Goal: Task Accomplishment & Management: Use online tool/utility

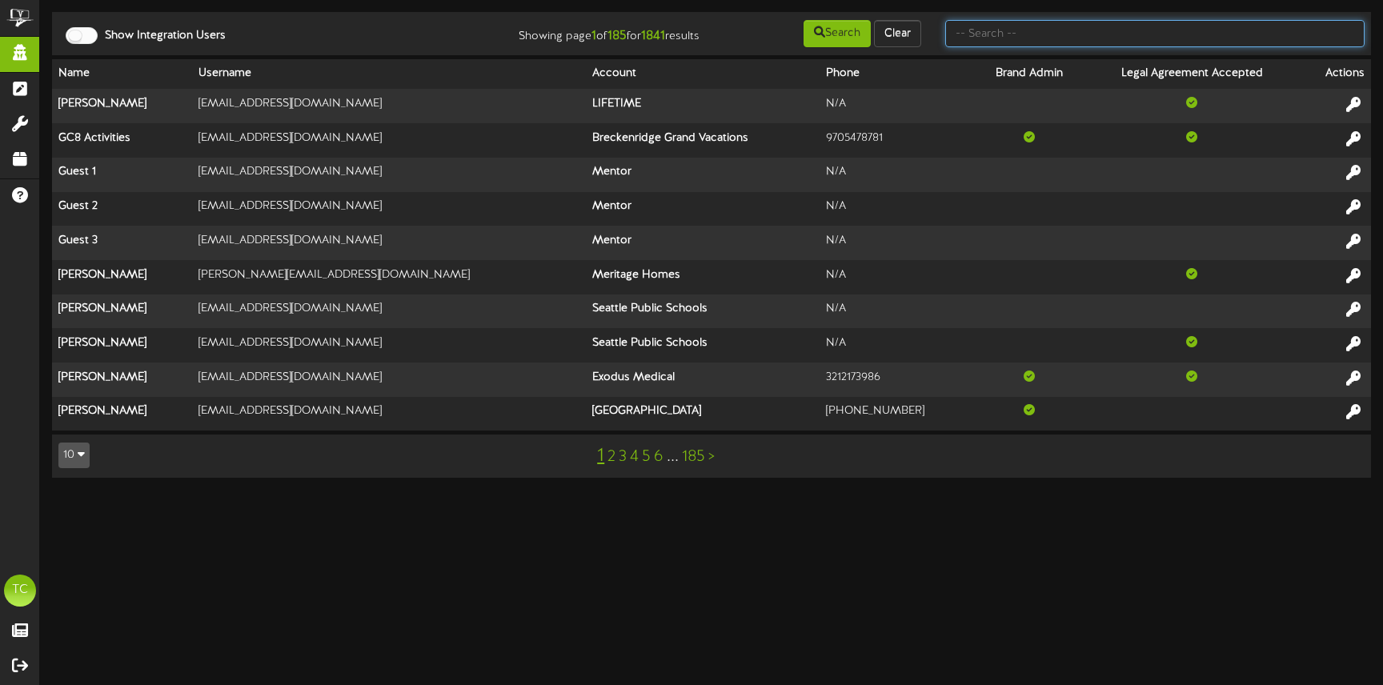
click at [1032, 38] on input "text" at bounding box center [1154, 33] width 419 height 27
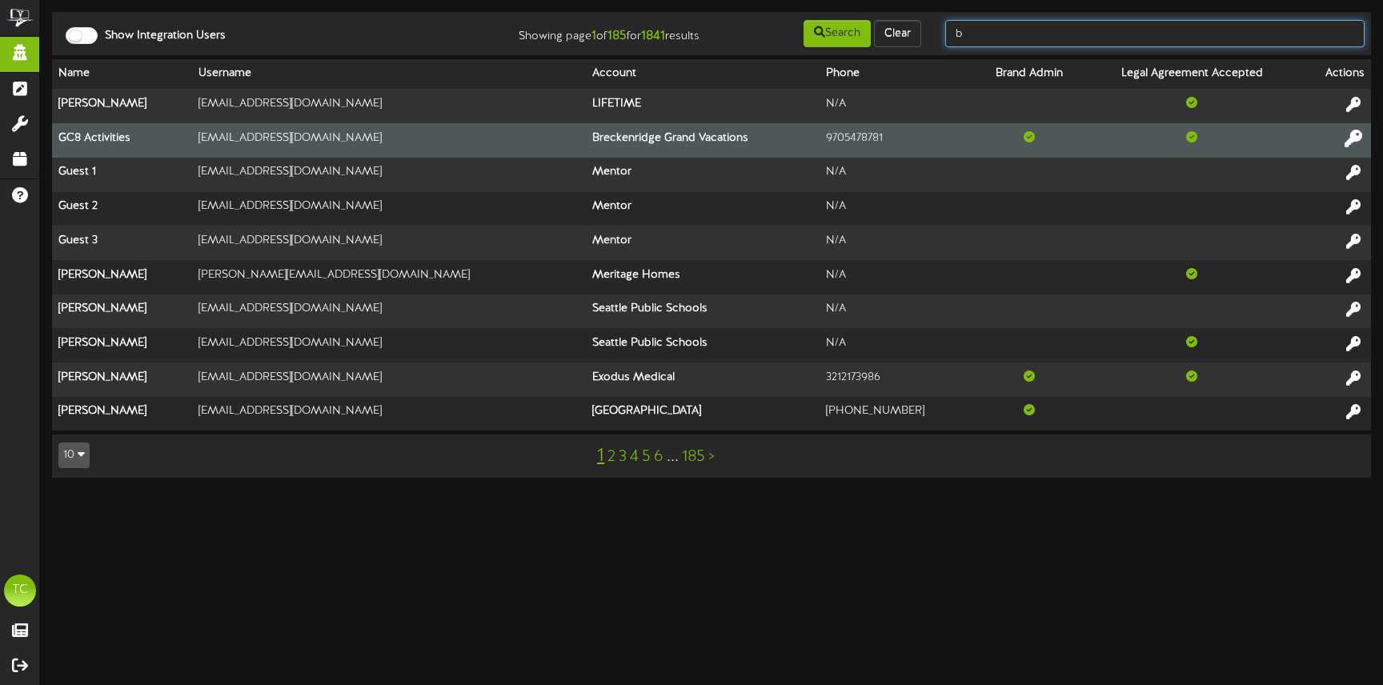
type input "b"
click at [1354, 138] on icon at bounding box center [1353, 138] width 18 height 18
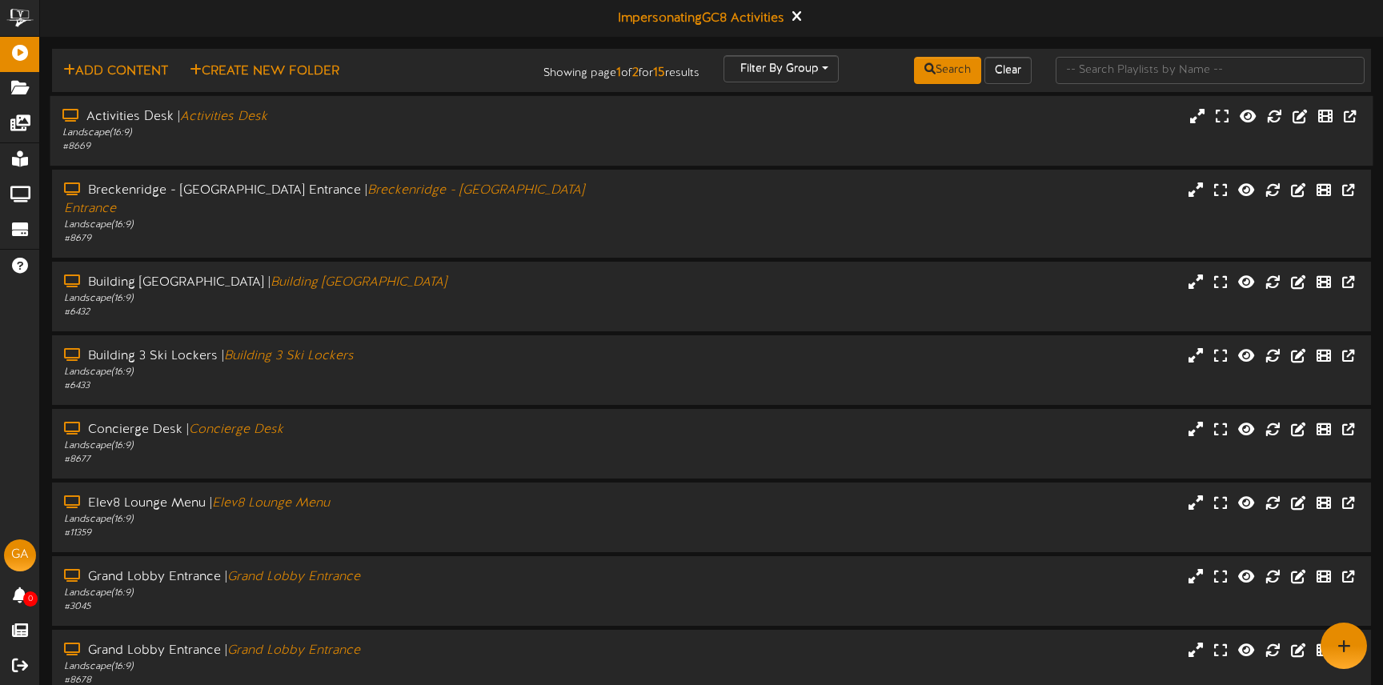
click at [456, 127] on div "Landscape ( 16:9 )" at bounding box center [325, 133] width 527 height 14
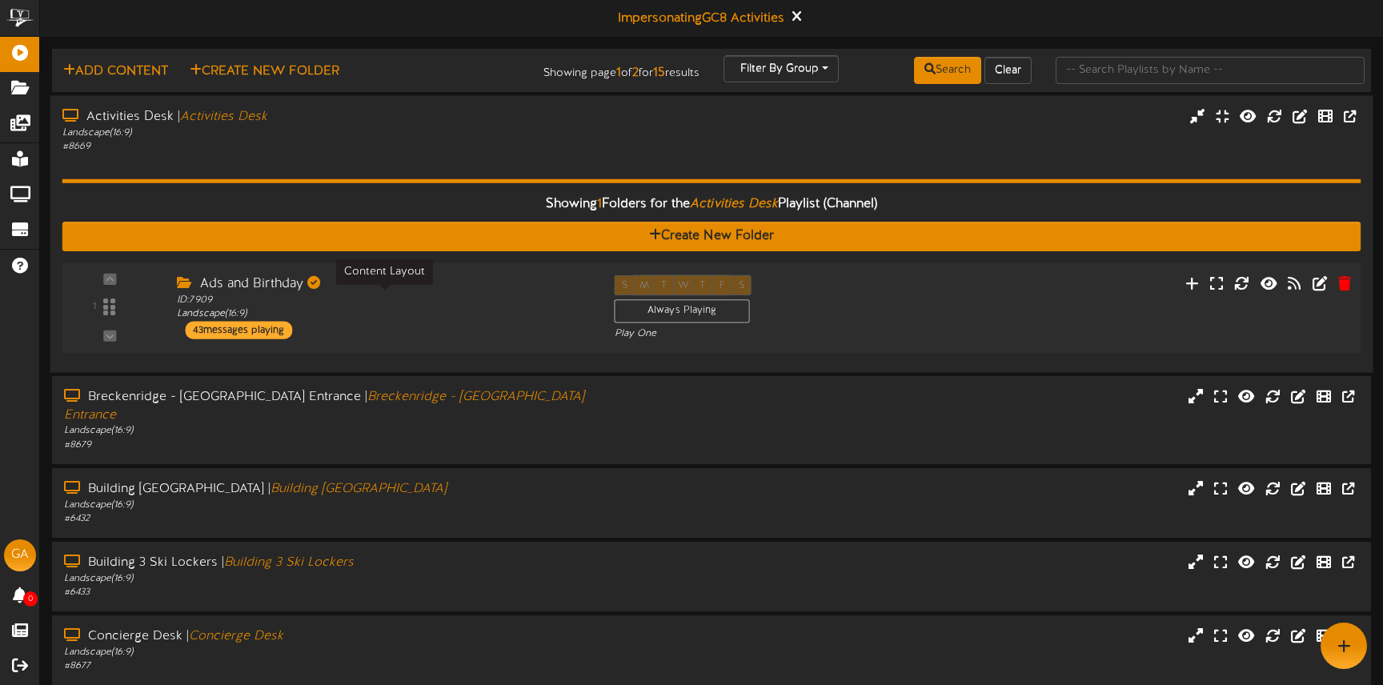
click at [443, 315] on div "ID: 7909 Landscape ( 16:9 )" at bounding box center [383, 307] width 413 height 28
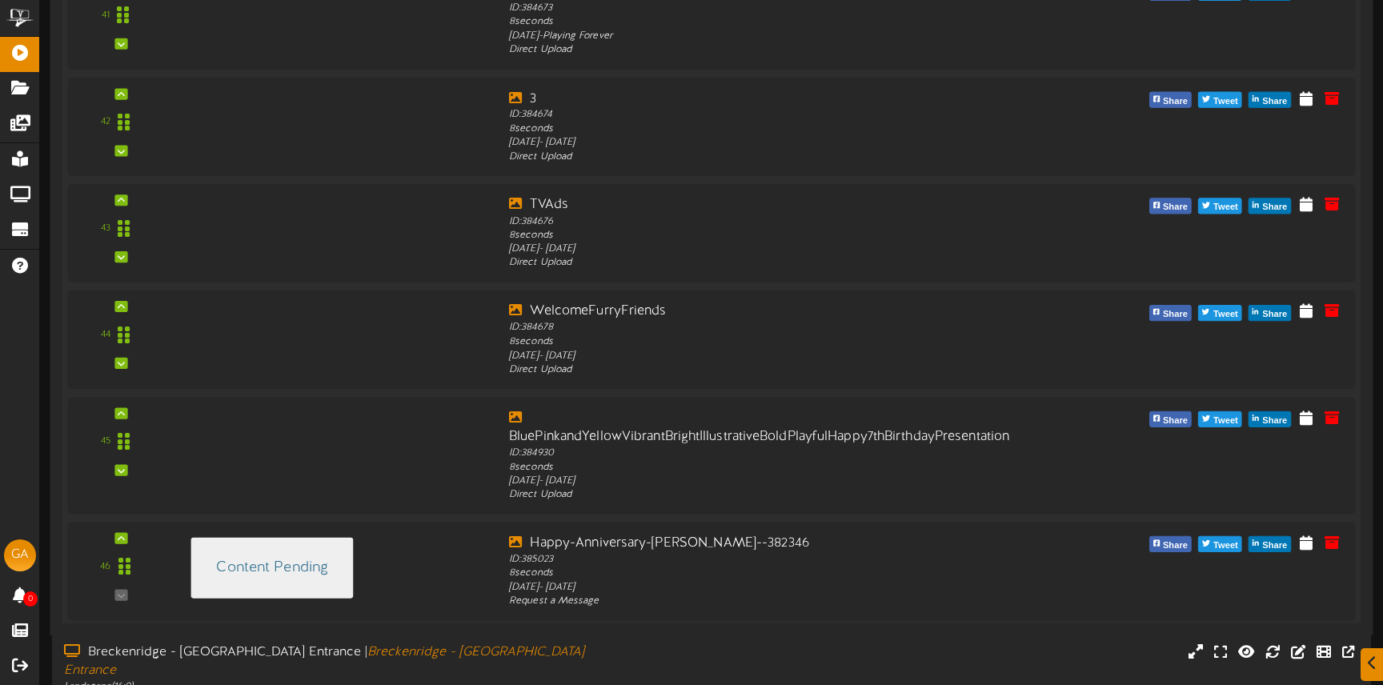
scroll to position [4703, 0]
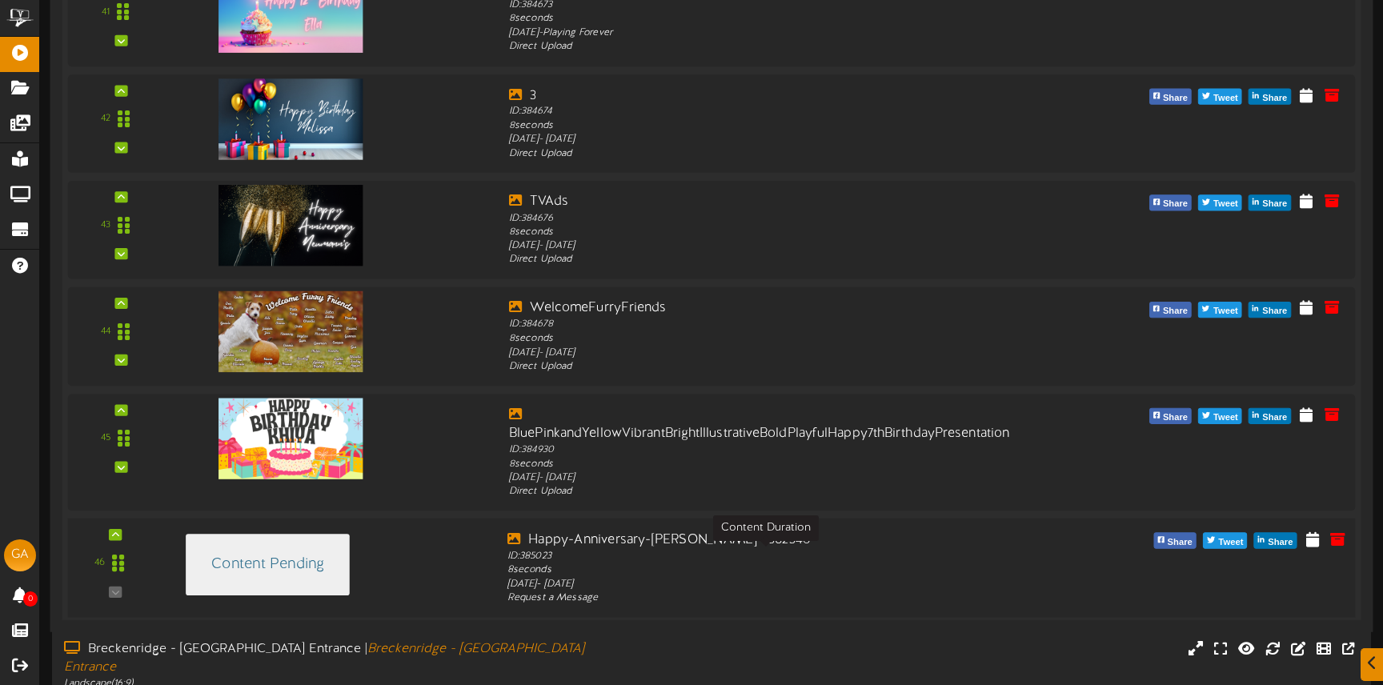
click at [823, 562] on div "ID: 385023 8 seconds" at bounding box center [765, 563] width 517 height 28
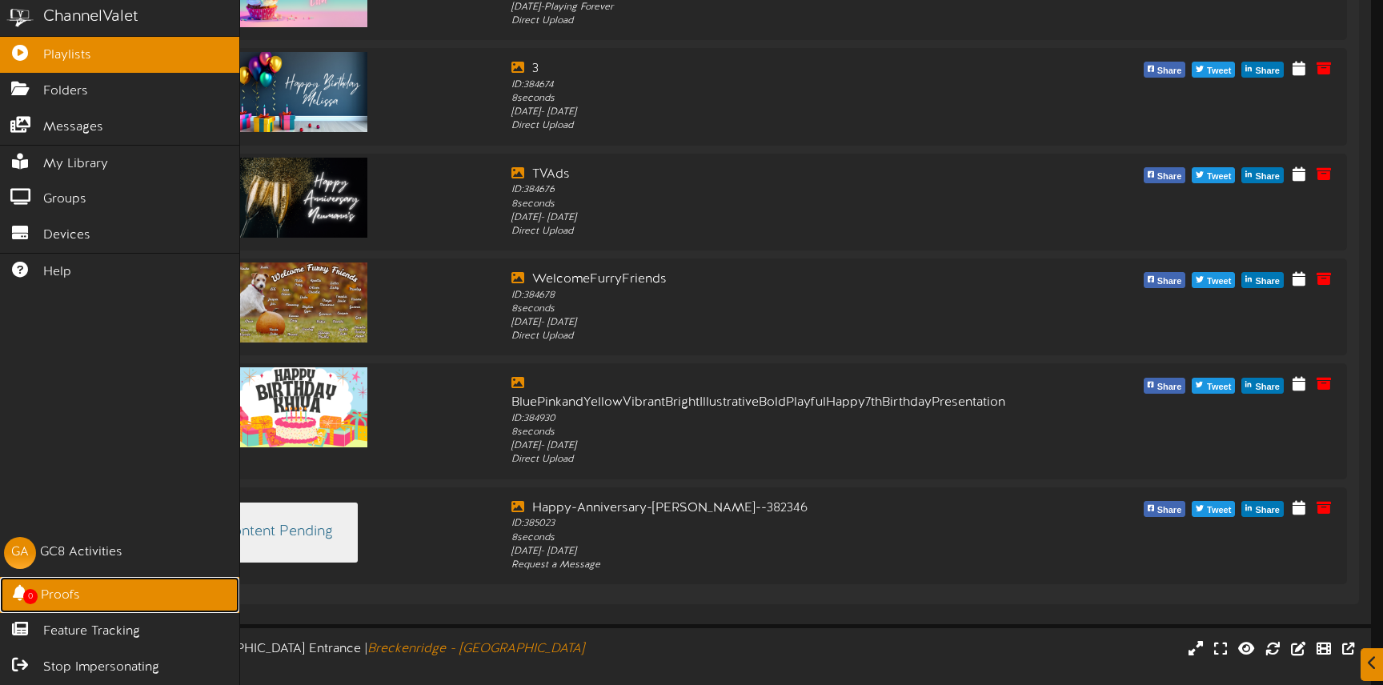
click at [86, 601] on link "0 Proofs" at bounding box center [119, 595] width 239 height 36
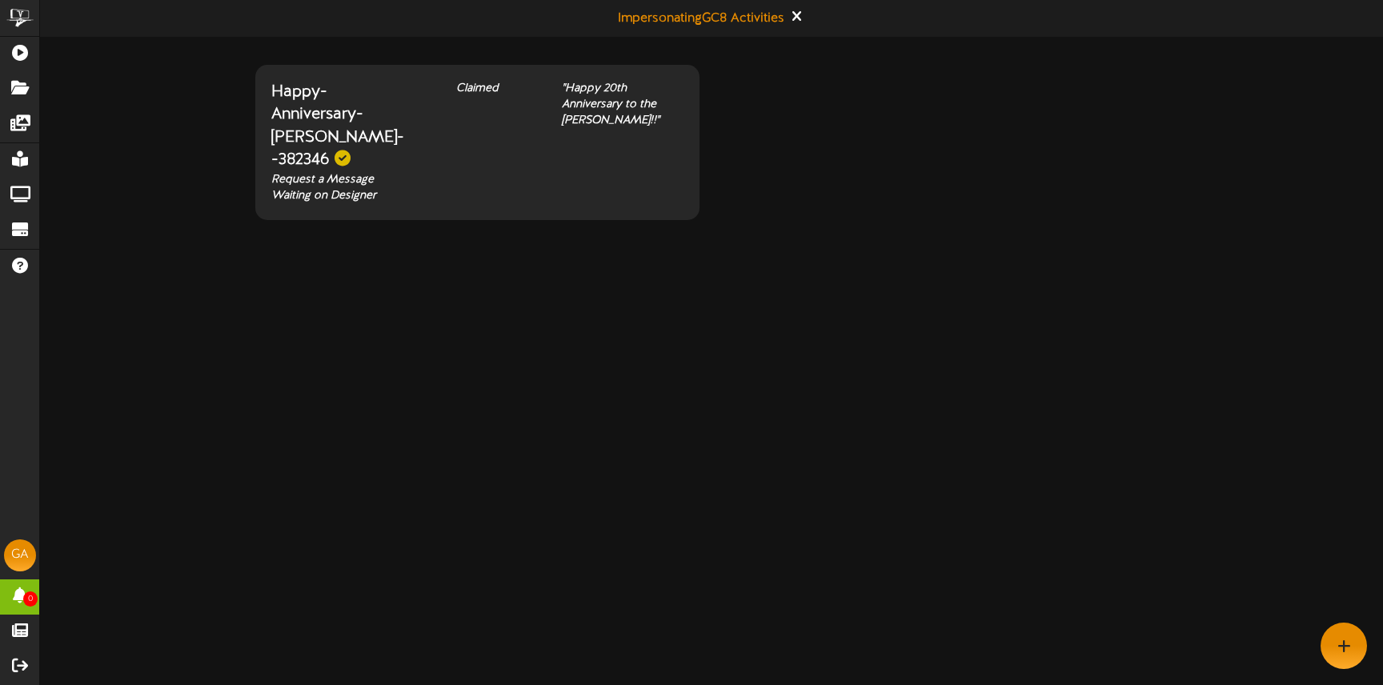
click at [414, 164] on div "Happy-Anniversary-timms--382346 Request a Message Waiting on Designer Claimed "…" at bounding box center [477, 142] width 436 height 123
click at [799, 18] on icon at bounding box center [796, 16] width 10 height 18
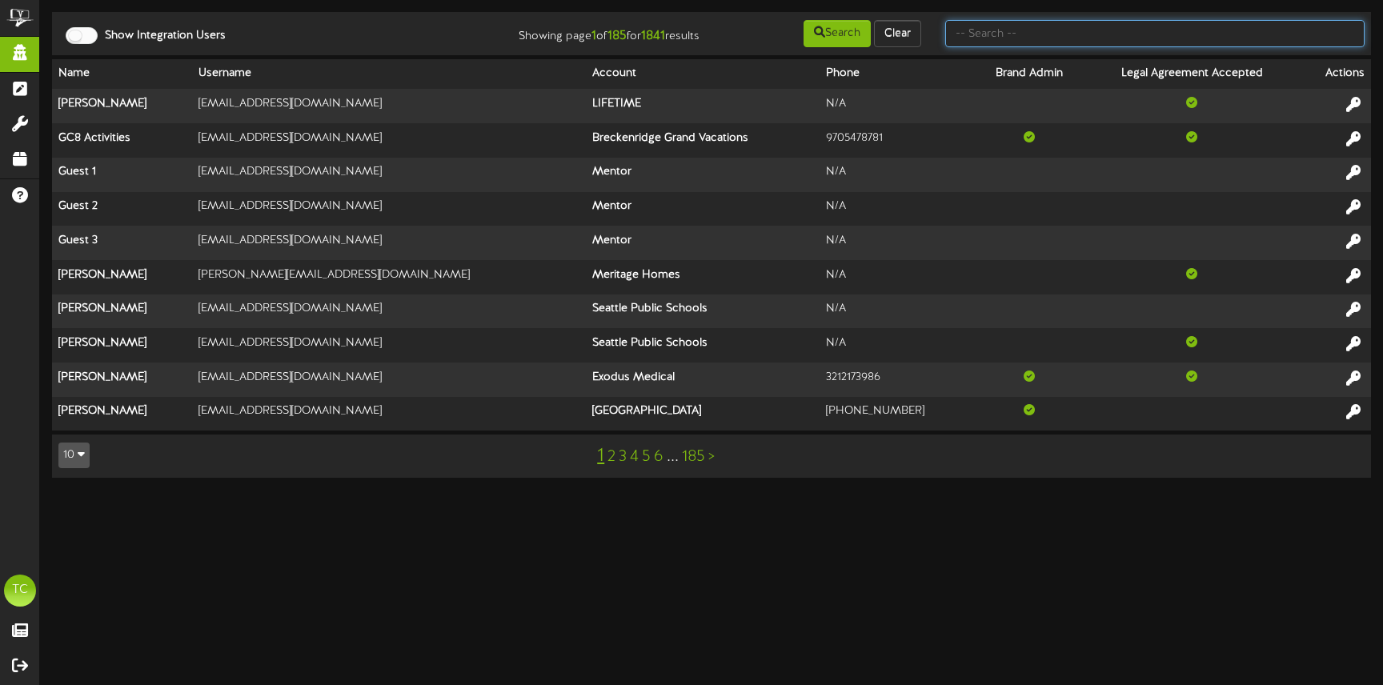
click at [1043, 36] on input "text" at bounding box center [1154, 33] width 419 height 27
type input "[PERSON_NAME]"
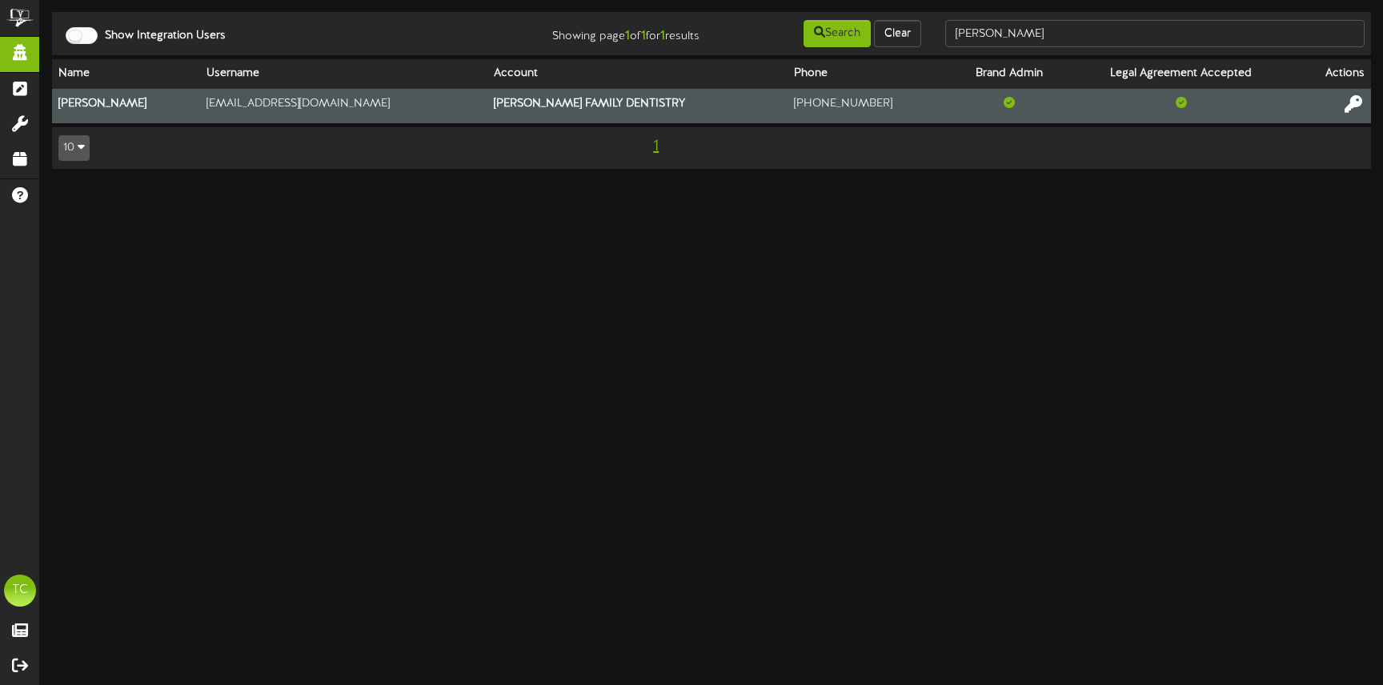
click at [1349, 102] on icon at bounding box center [1353, 104] width 18 height 18
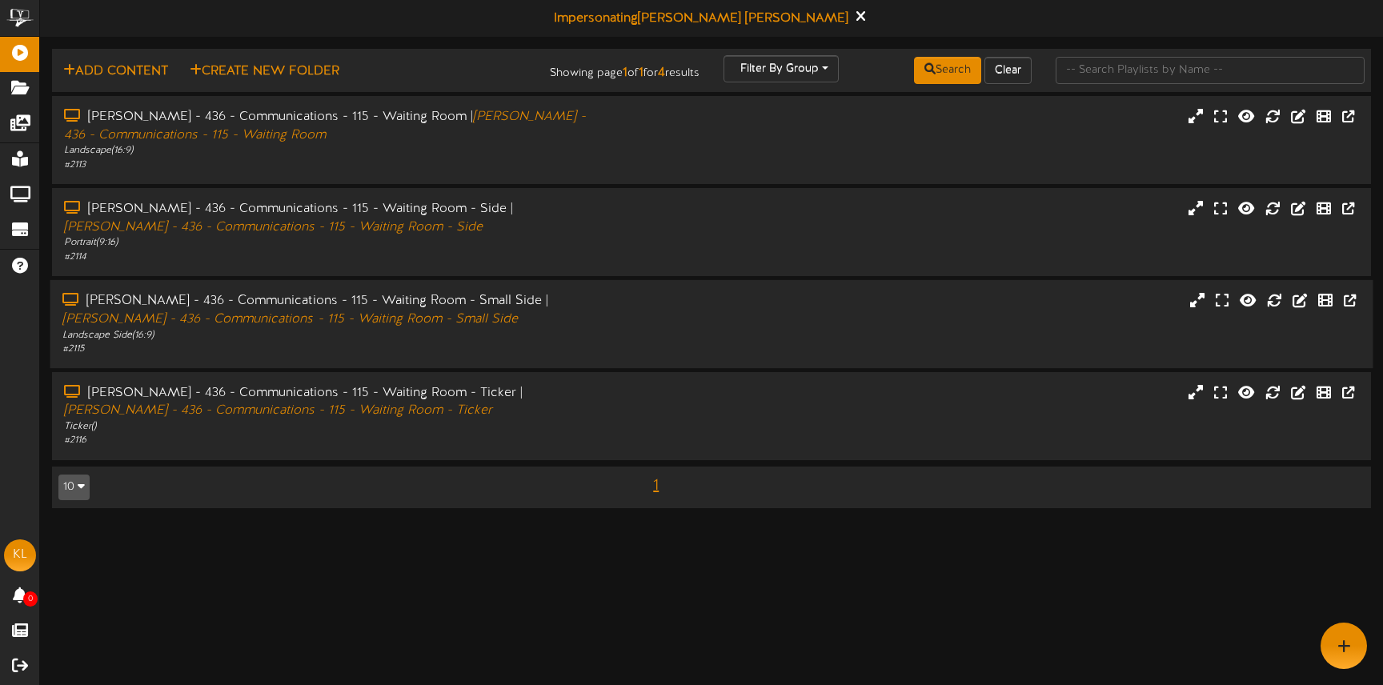
click at [629, 324] on div "[PERSON_NAME] - 436 - Communications - 115 - Waiting Room - Small Side | [PERSO…" at bounding box center [711, 324] width 1323 height 64
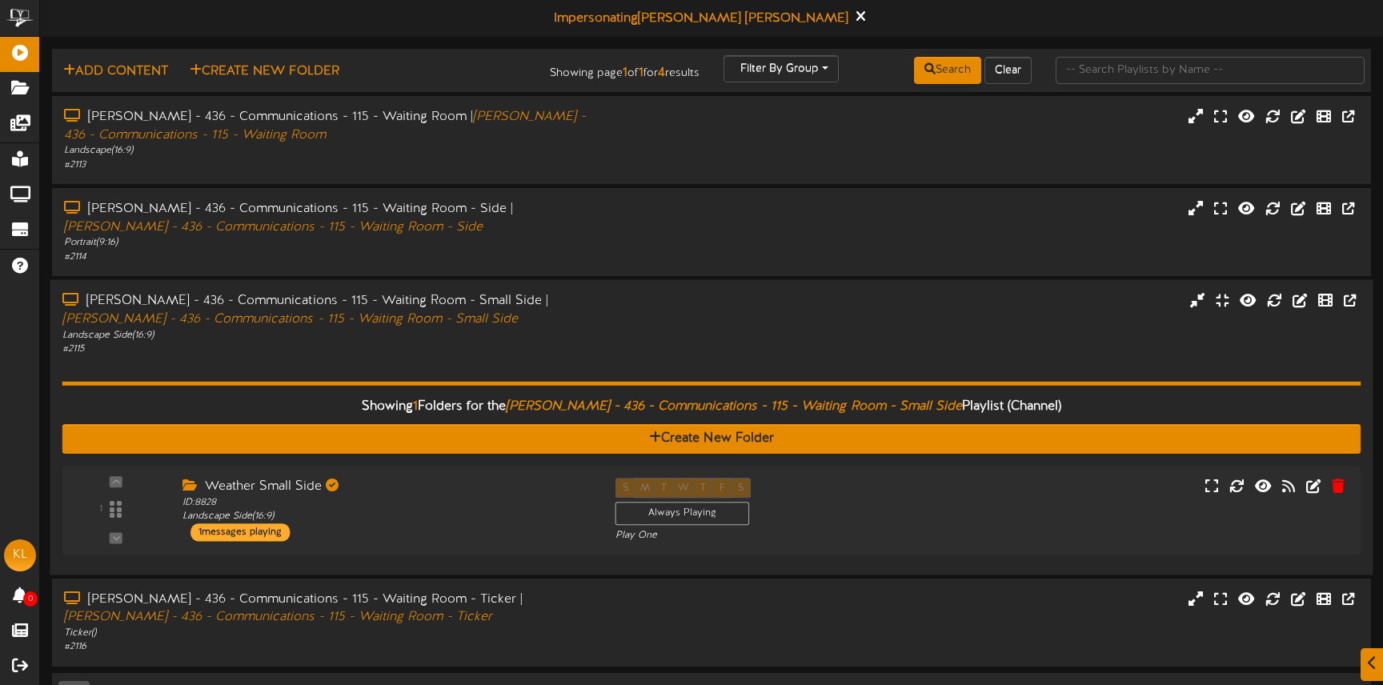
scroll to position [6, 0]
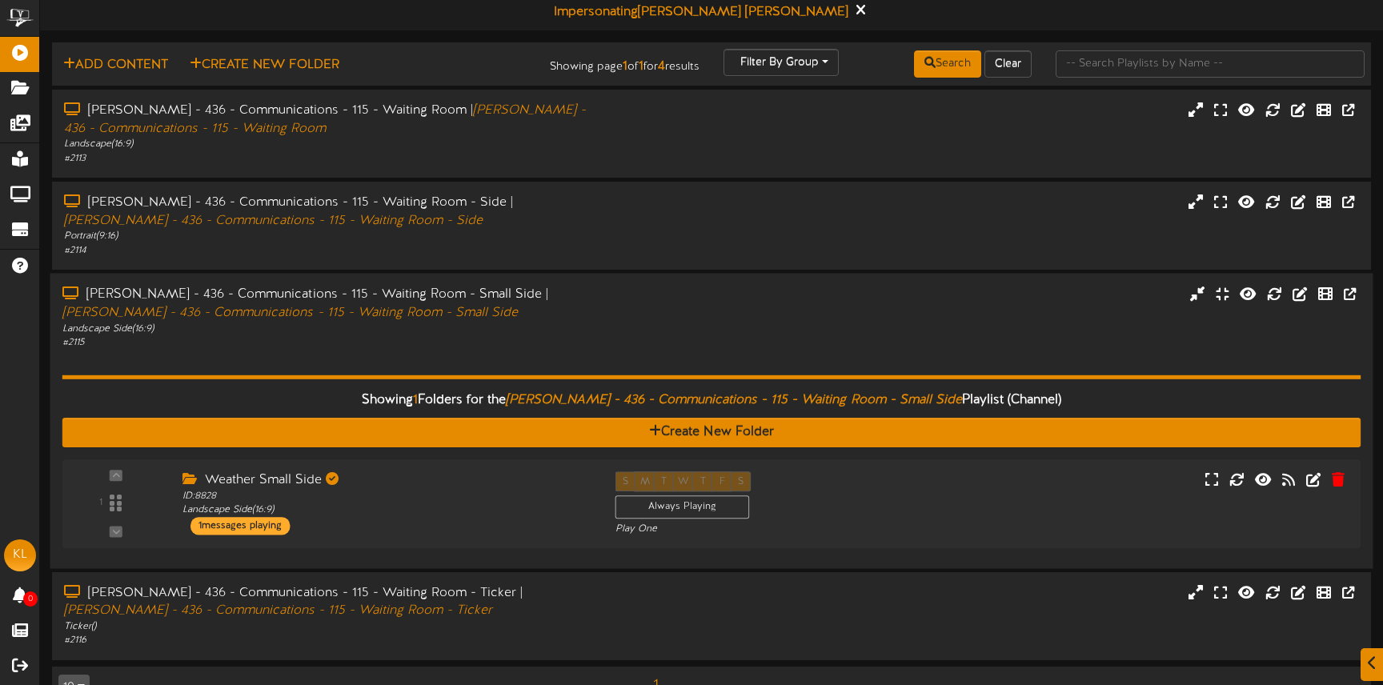
click at [600, 318] on div "Lembo - 436 - Communications - 115 - Waiting Room - Small Side | Lembo - 436 - …" at bounding box center [325, 317] width 551 height 64
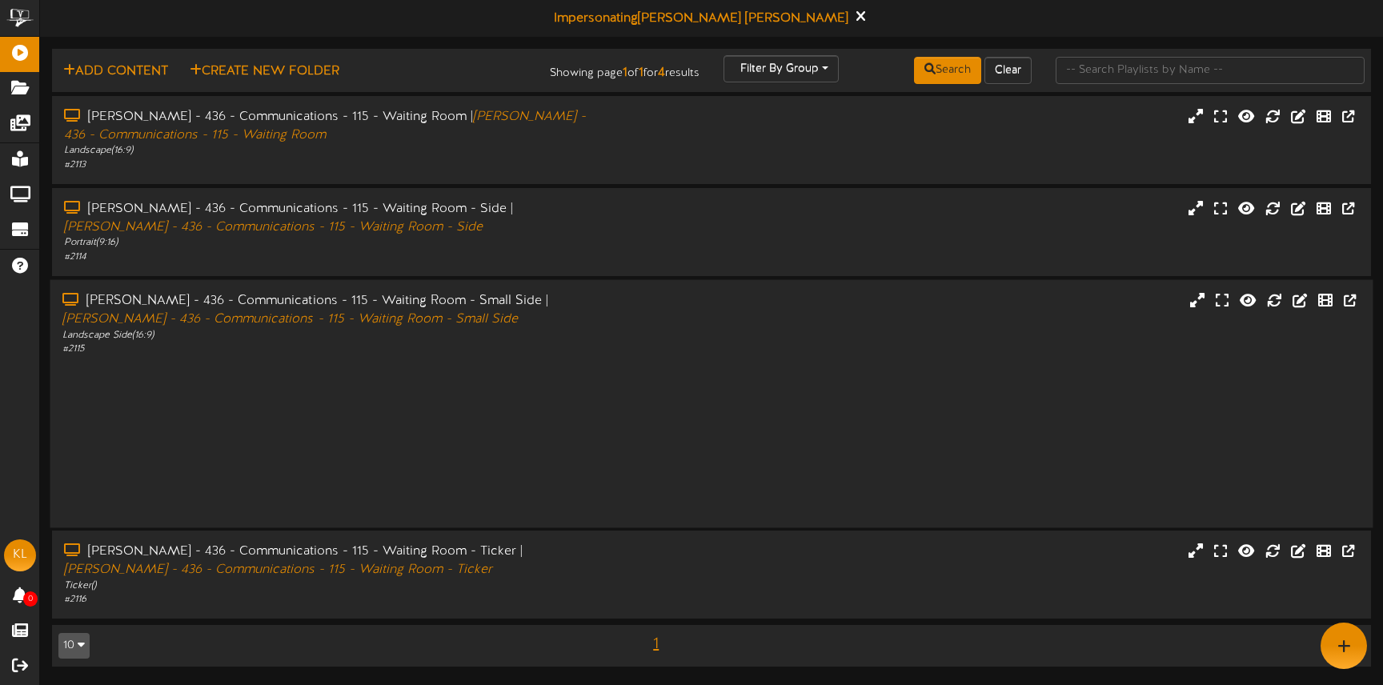
scroll to position [0, 0]
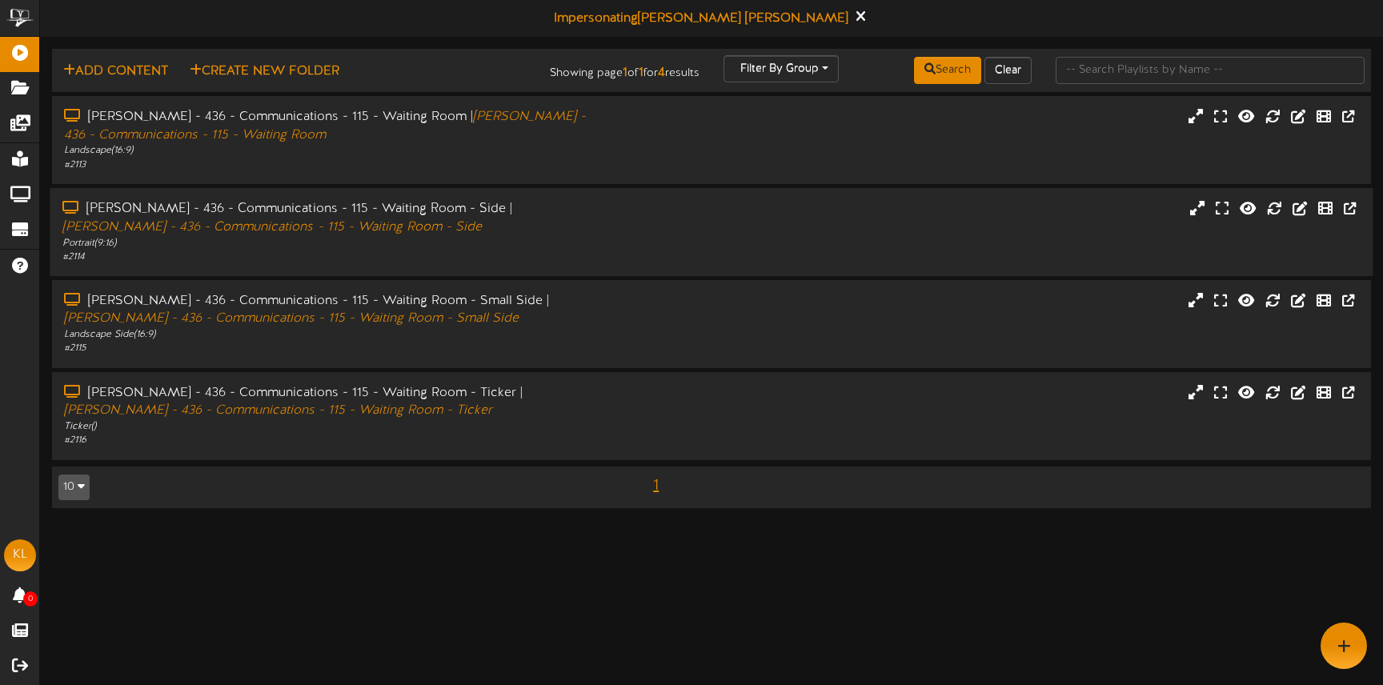
click at [602, 246] on div "Lembo - 436 - Communications - 115 - Waiting Room - Side | Lembo - 436 - Commun…" at bounding box center [711, 232] width 1323 height 64
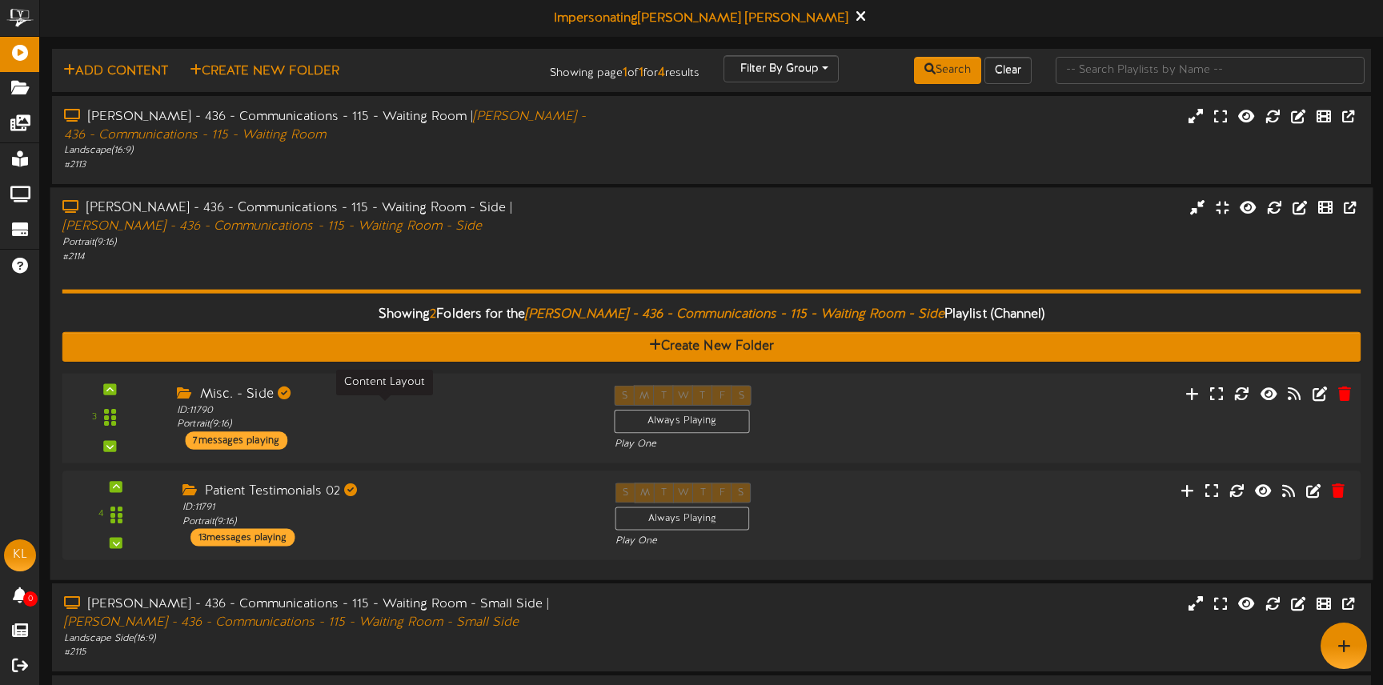
click at [465, 419] on div "ID: 11790 Portrait ( 9:16 )" at bounding box center [383, 417] width 413 height 28
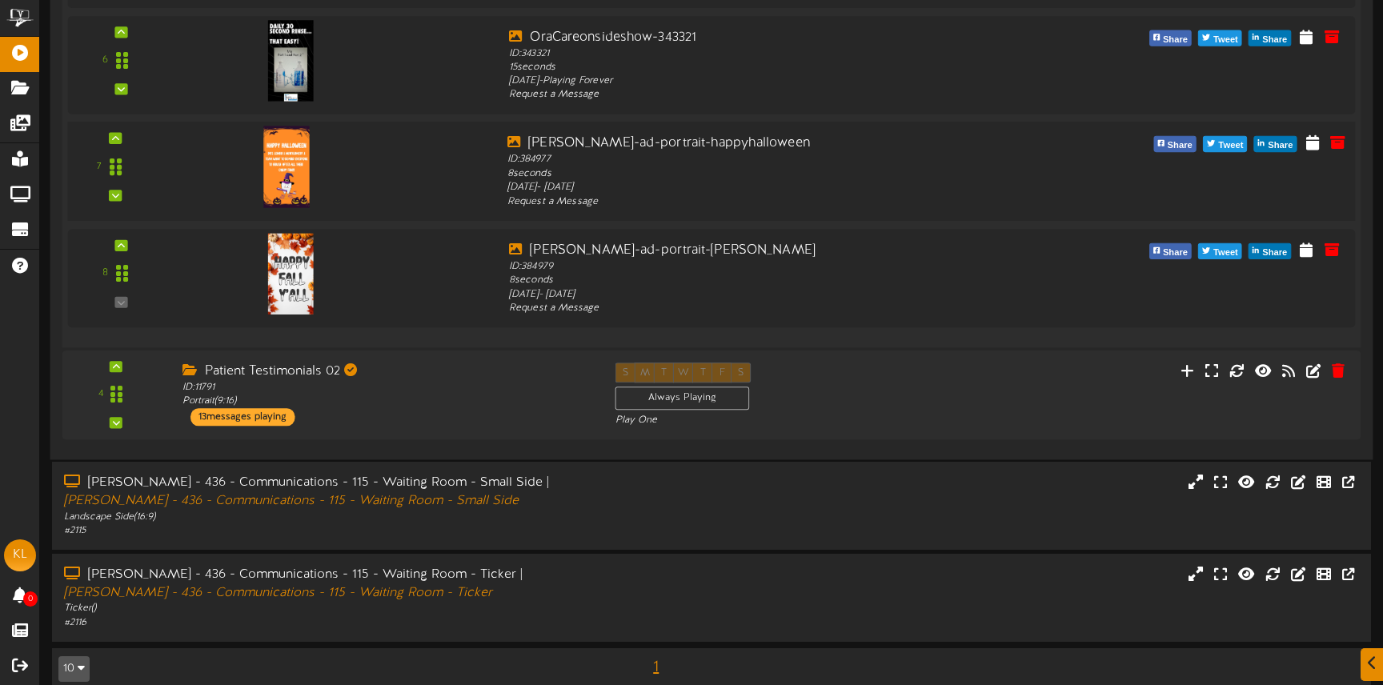
scroll to position [1084, 0]
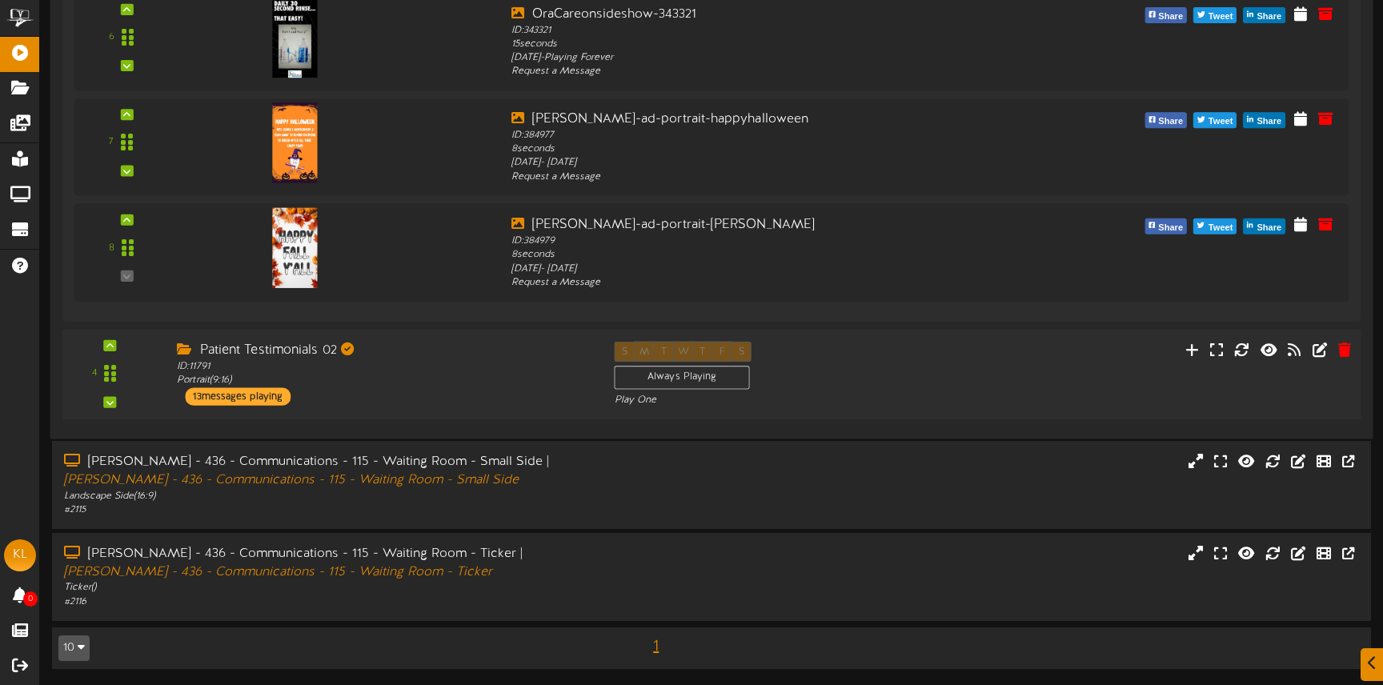
click at [402, 388] on div "Patient Testimonials 02 ID: 11791 Portrait ( 9:16 ) 13 messages playing" at bounding box center [383, 373] width 437 height 64
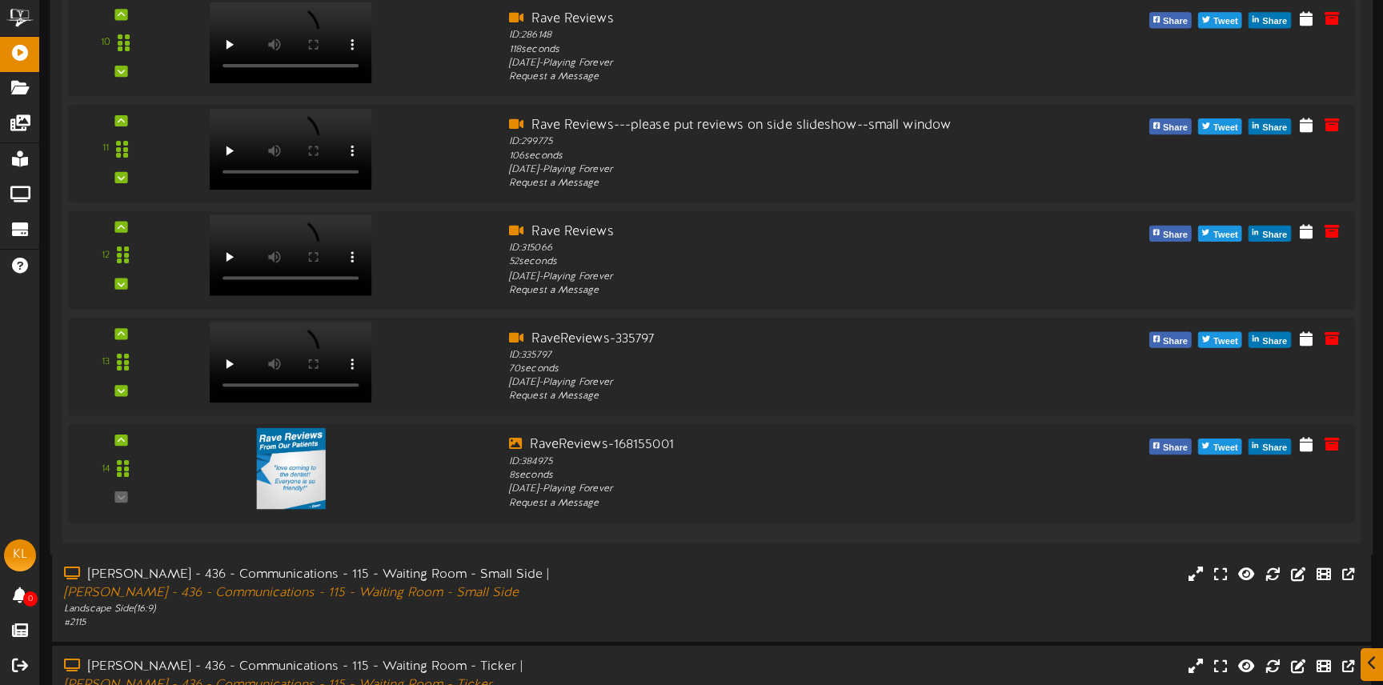
scroll to position [2542, 0]
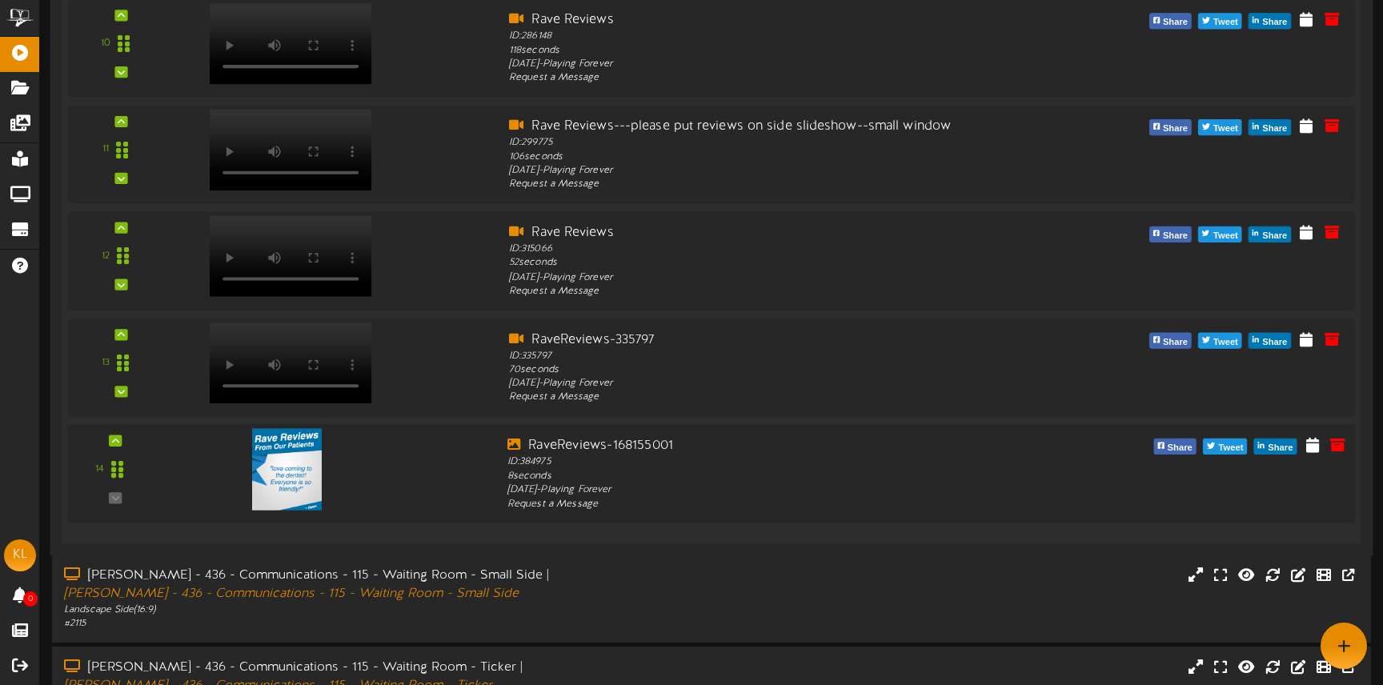
click at [308, 470] on img at bounding box center [287, 469] width 70 height 82
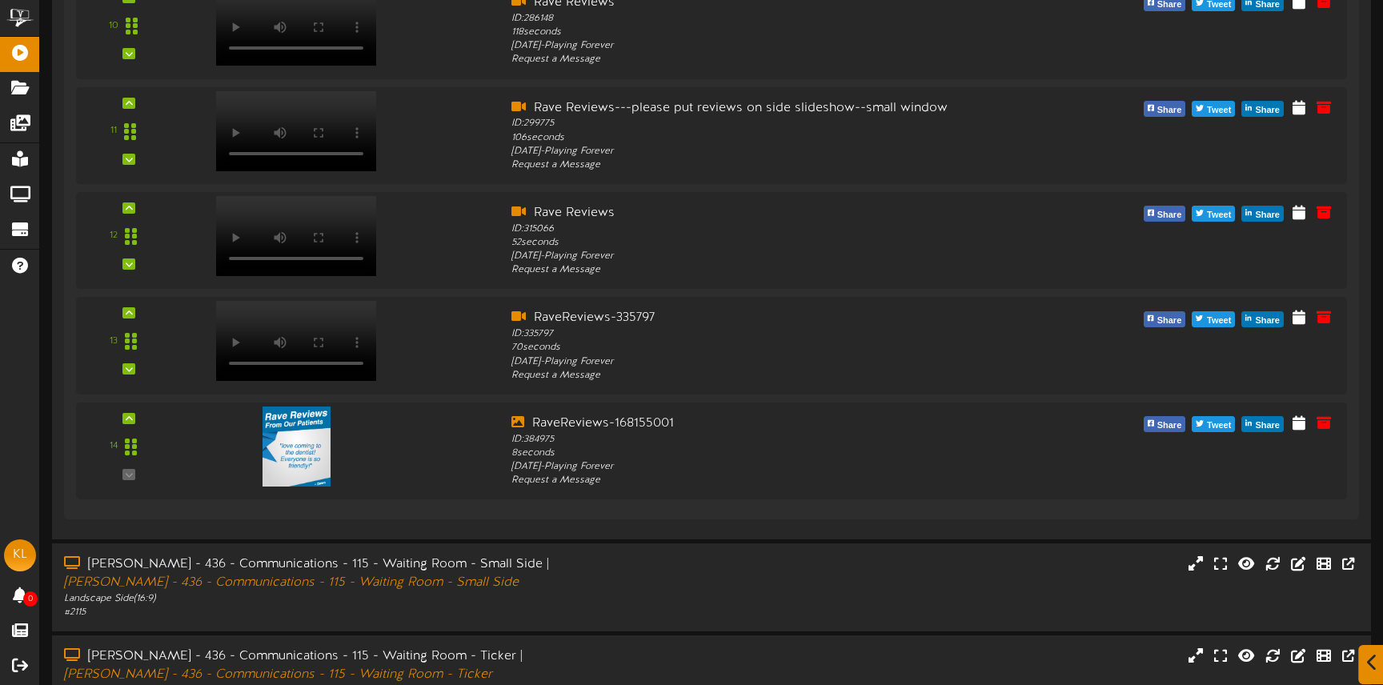
click at [1376, 668] on icon at bounding box center [1372, 663] width 10 height 18
click at [1355, 653] on div at bounding box center [1343, 646] width 46 height 46
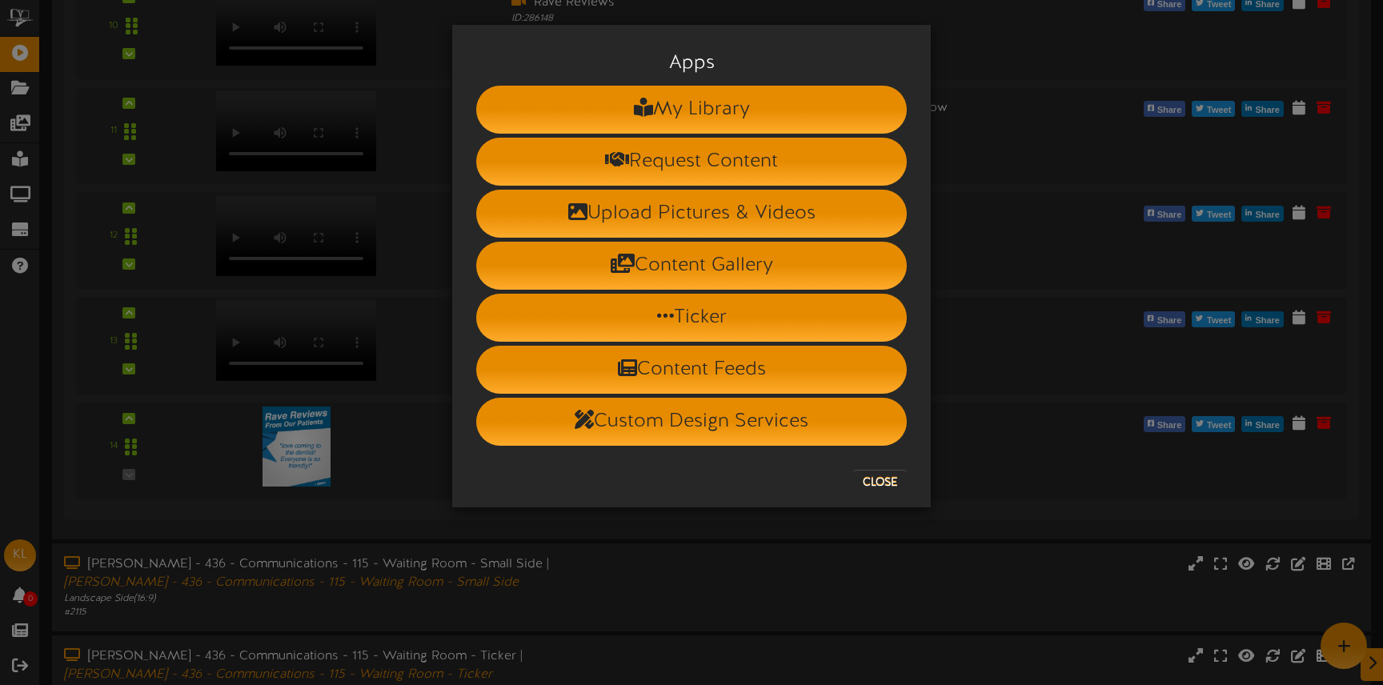
click at [1020, 383] on div "Apps My Library Request Content Upload Pictures & Videos Content Gallery Ticker…" at bounding box center [691, 342] width 1383 height 685
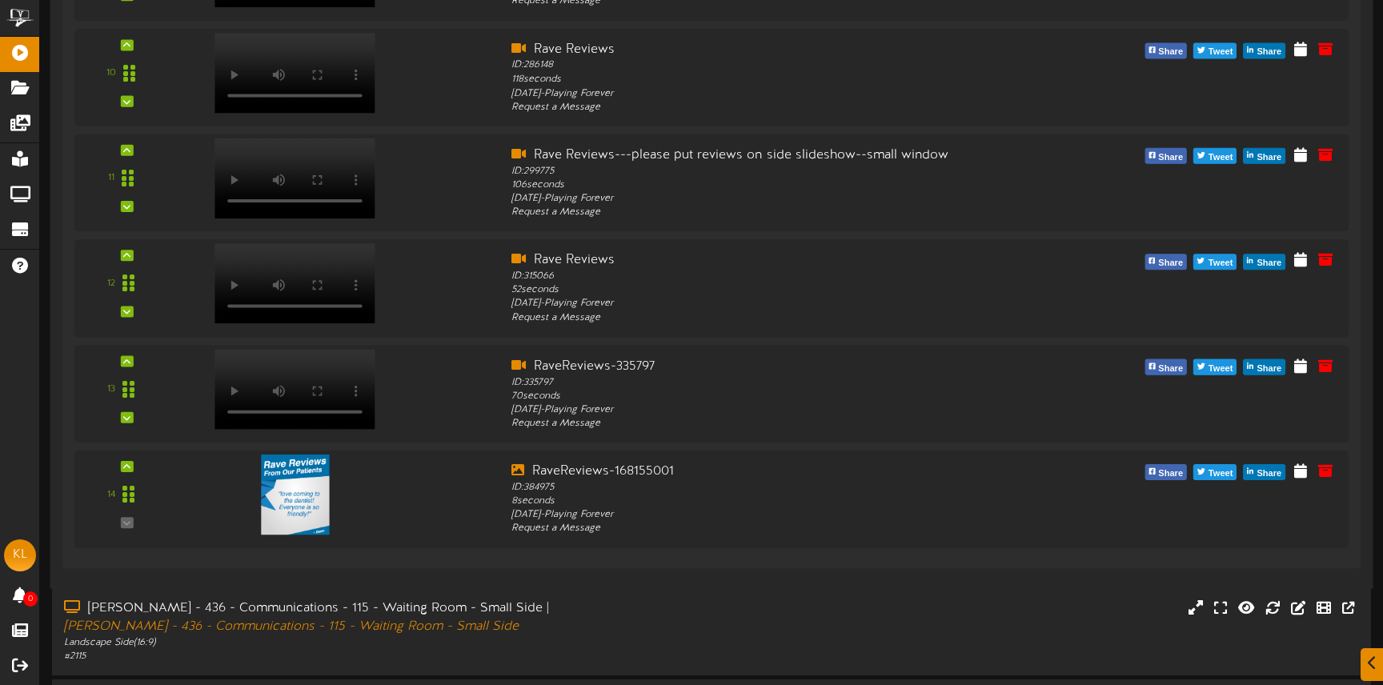
scroll to position [2510, 0]
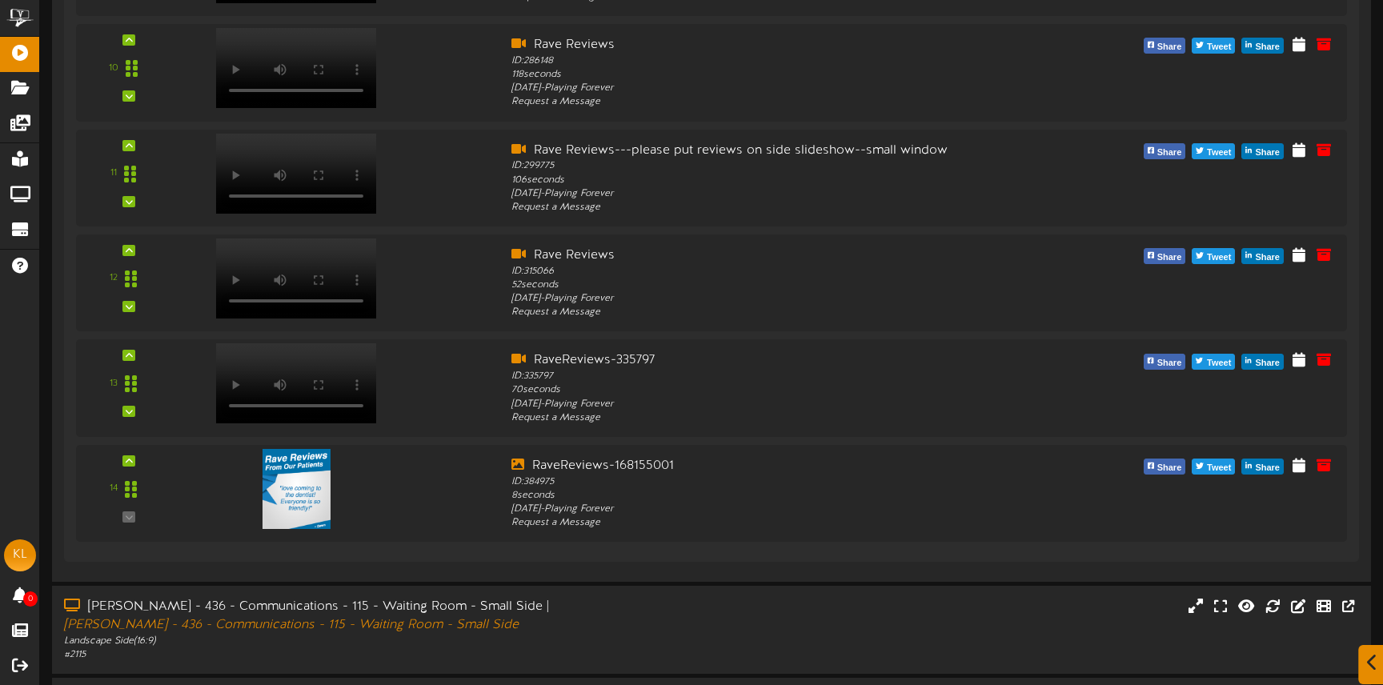
click at [1370, 659] on icon at bounding box center [1372, 663] width 10 height 18
click at [1340, 644] on icon at bounding box center [1344, 646] width 14 height 14
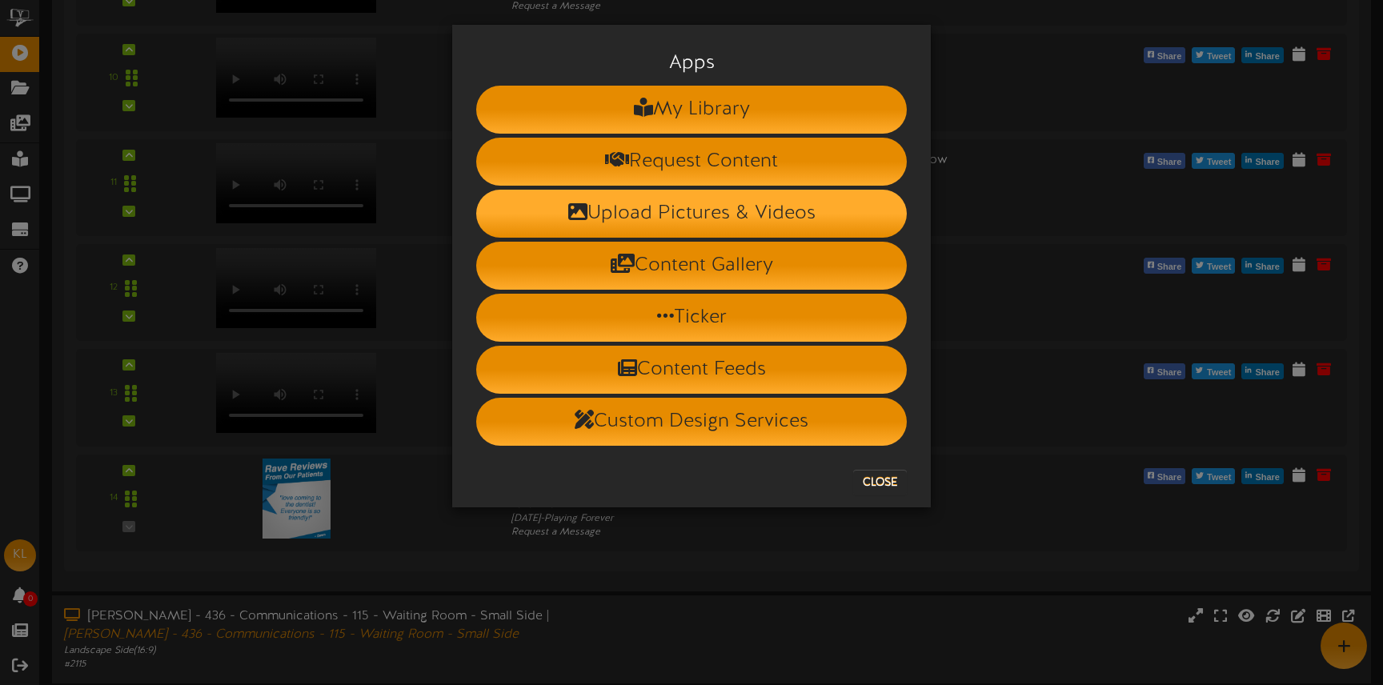
click at [797, 214] on li "Upload Pictures & Videos" at bounding box center [691, 214] width 431 height 48
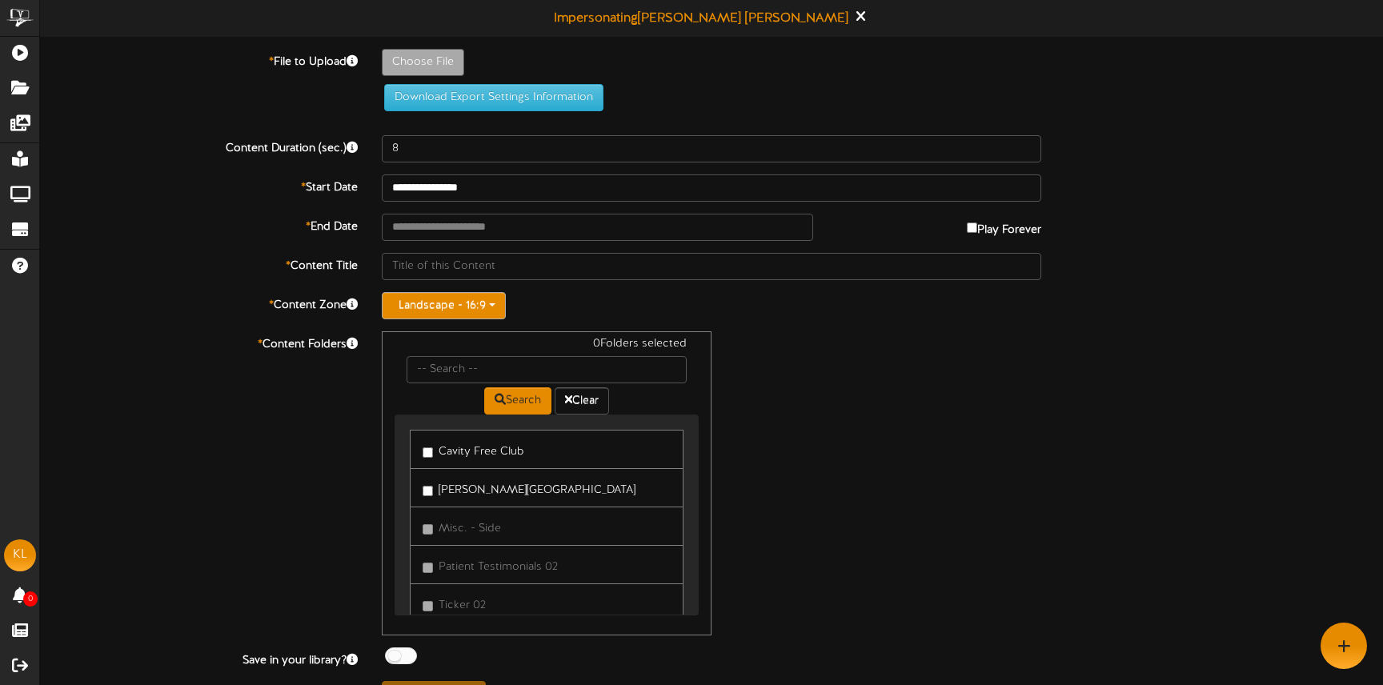
click at [471, 311] on button "Landscape - 16:9" at bounding box center [444, 305] width 124 height 27
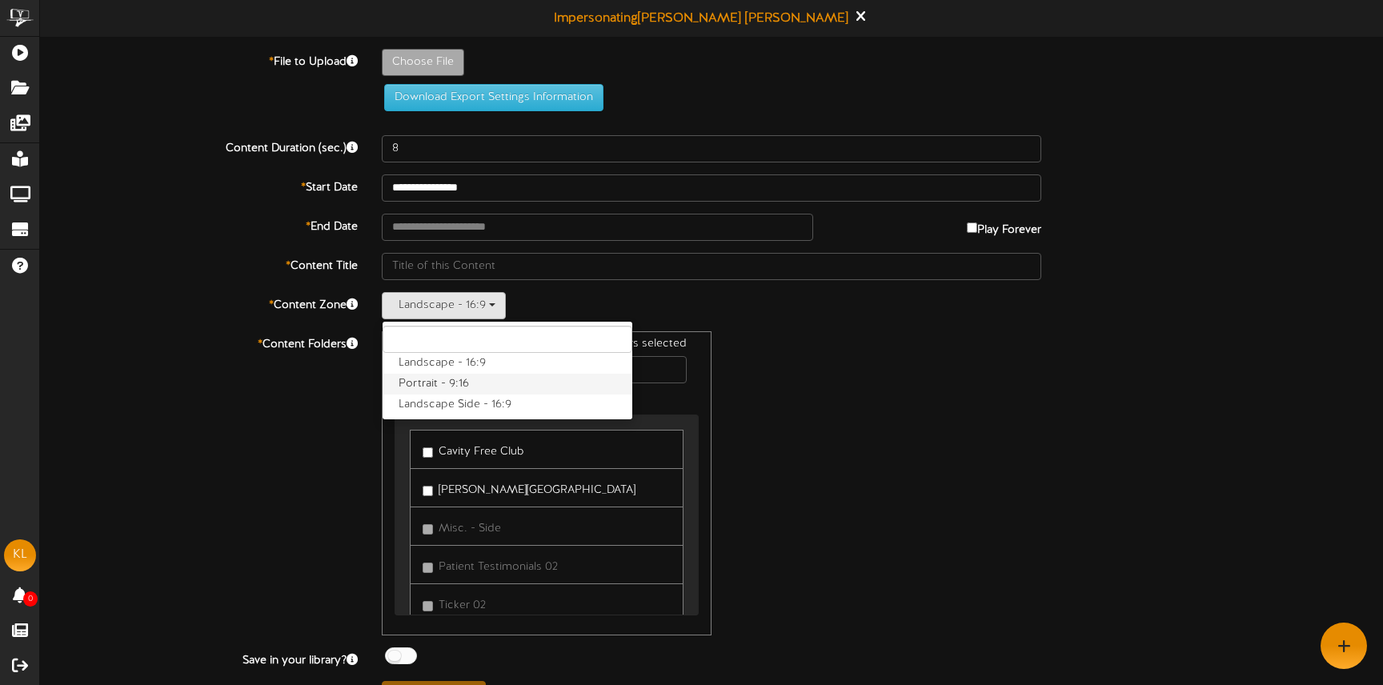
click at [463, 384] on label "Portrait - 9:16" at bounding box center [508, 384] width 250 height 21
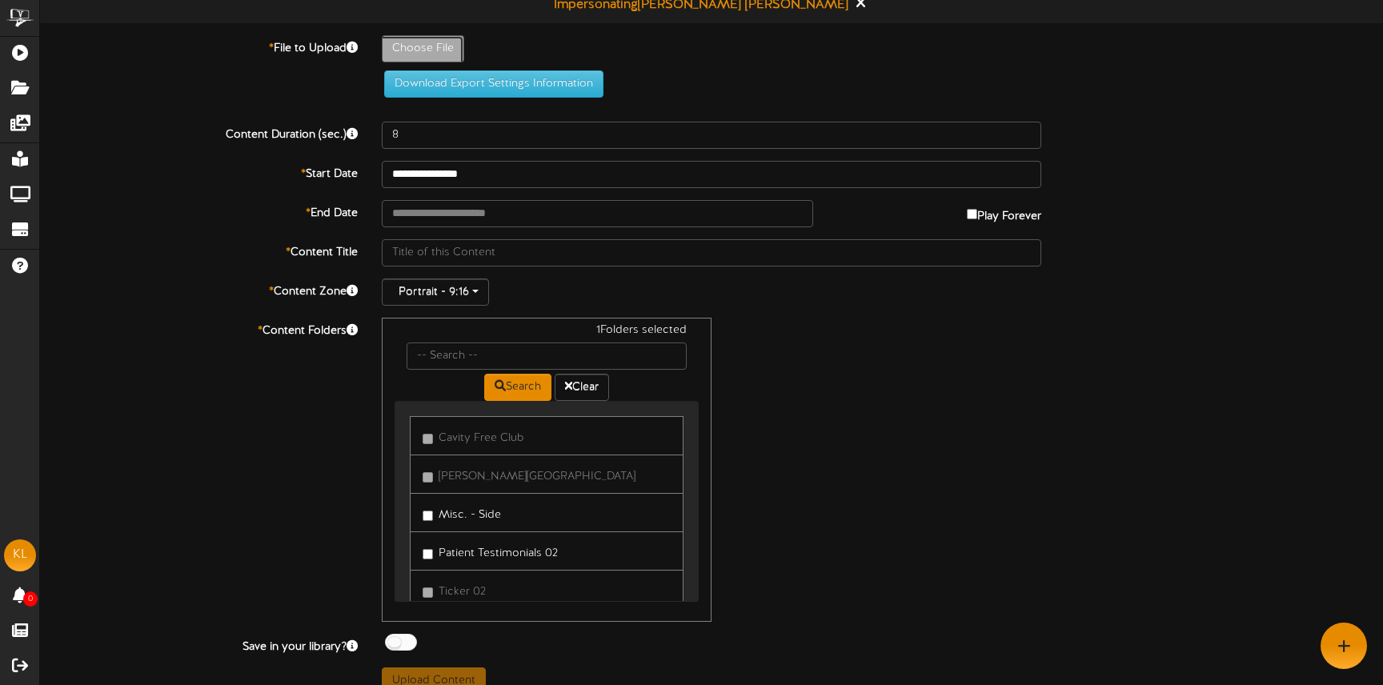
scroll to position [10, 0]
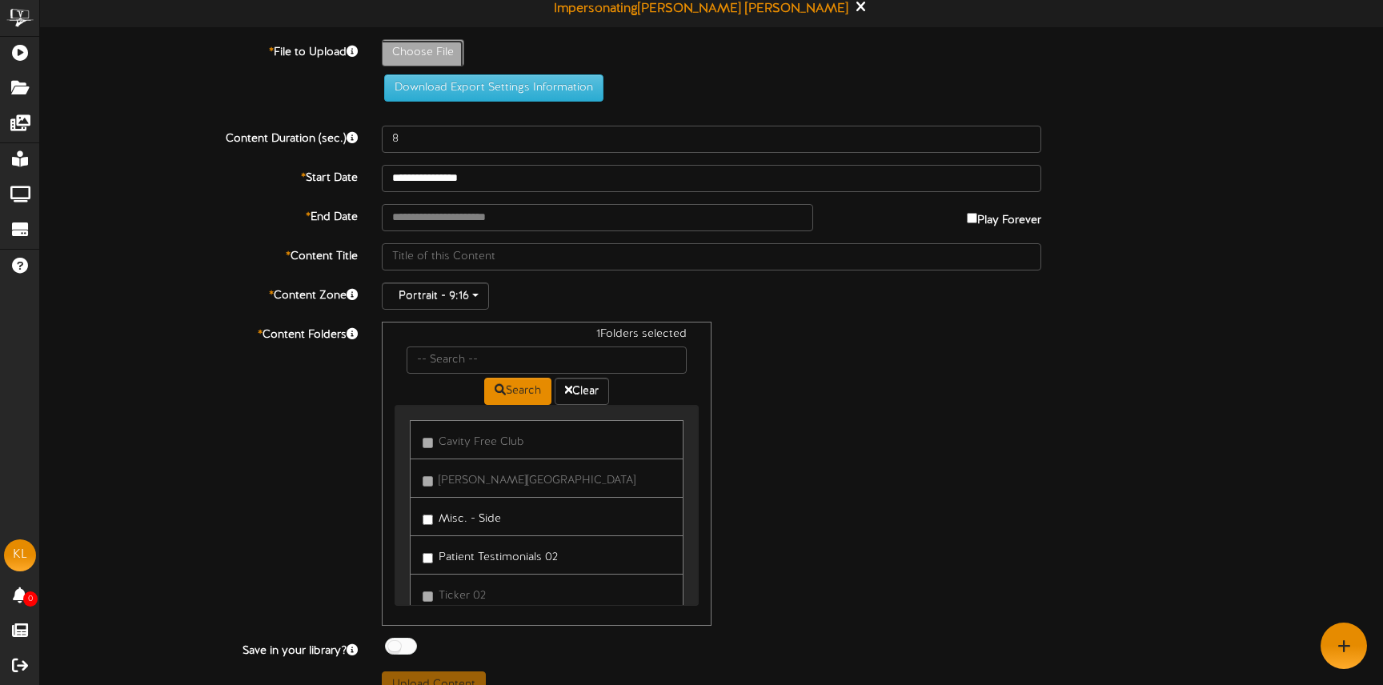
click at [823, 475] on div "1 Folders selected Search Clear Cavity Free Club" at bounding box center [711, 474] width 683 height 304
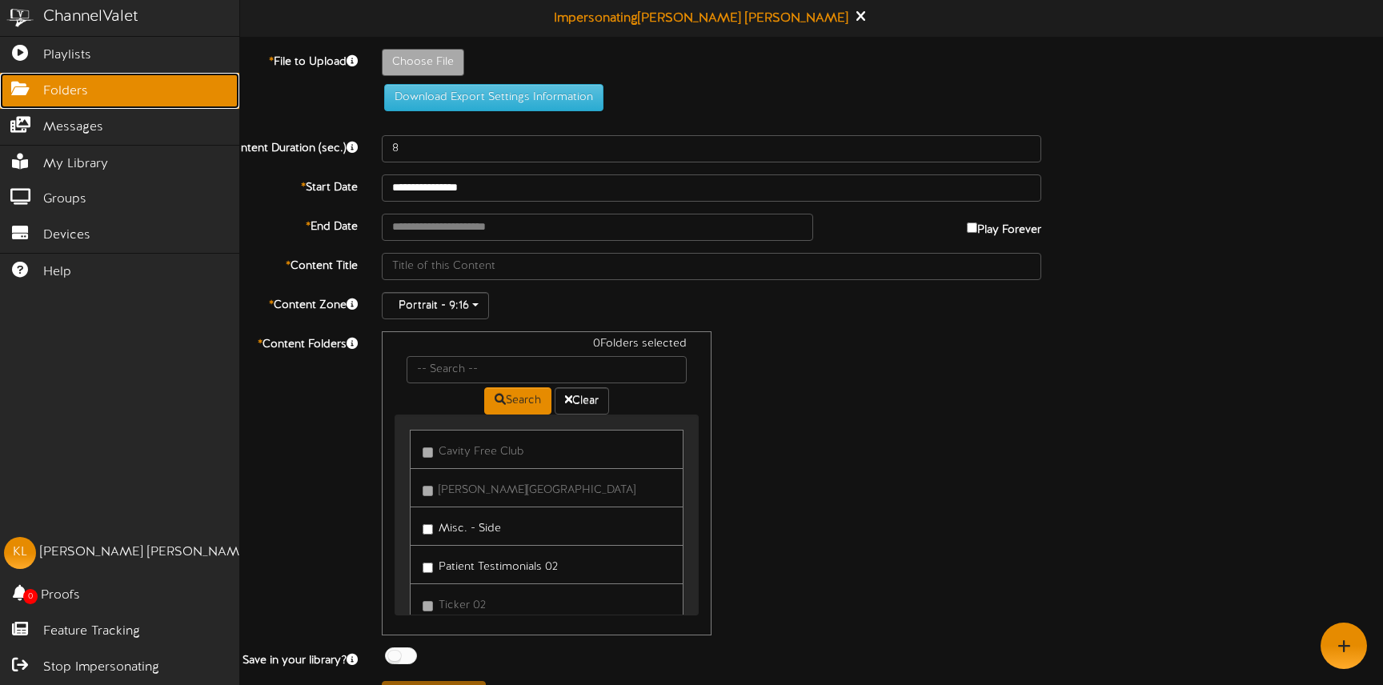
click at [73, 102] on link "Folders" at bounding box center [119, 91] width 239 height 36
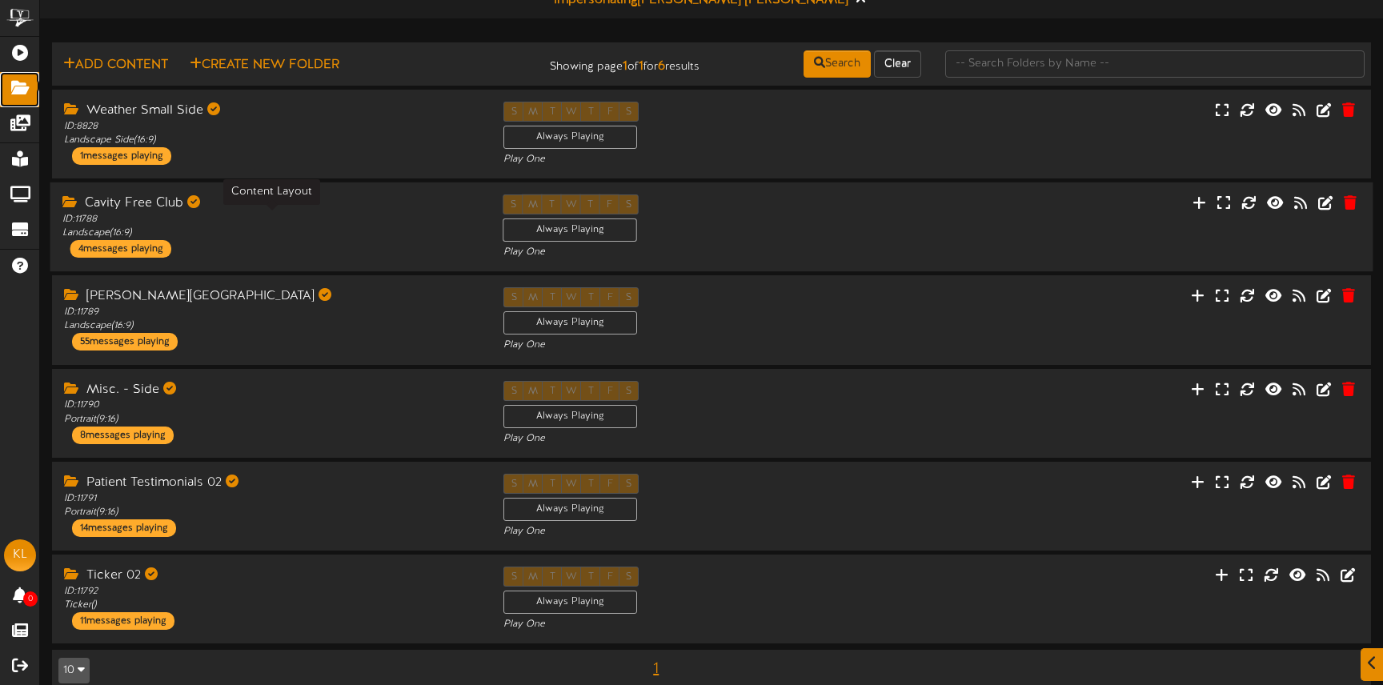
scroll to position [27, 0]
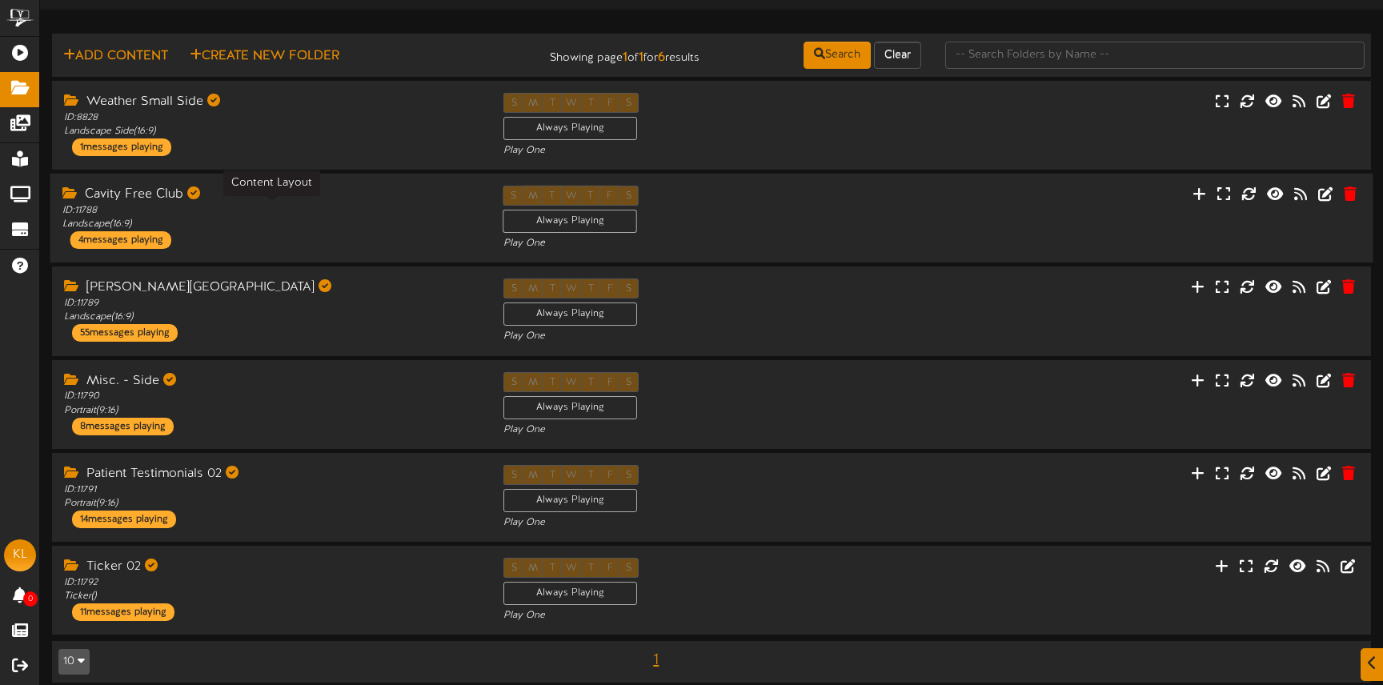
click at [401, 218] on div "ID: 11788 Landscape ( 16:9 )" at bounding box center [270, 217] width 417 height 27
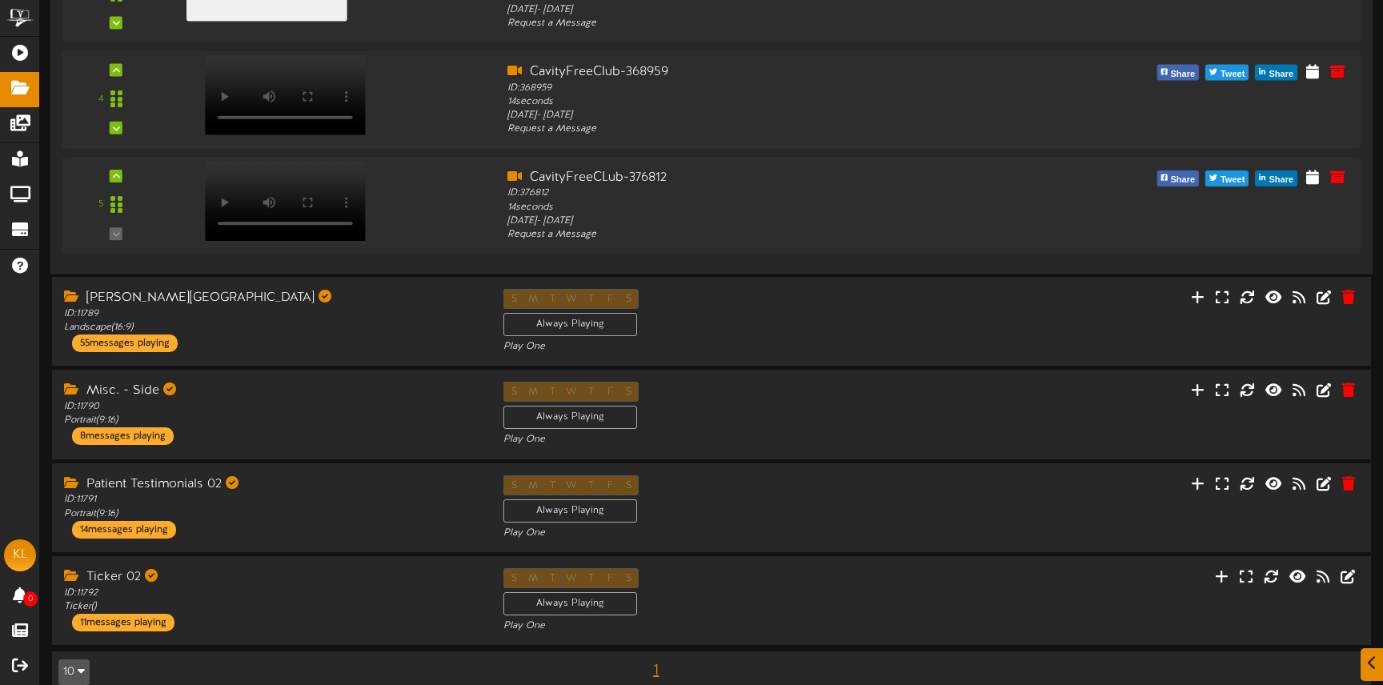
scroll to position [667, 0]
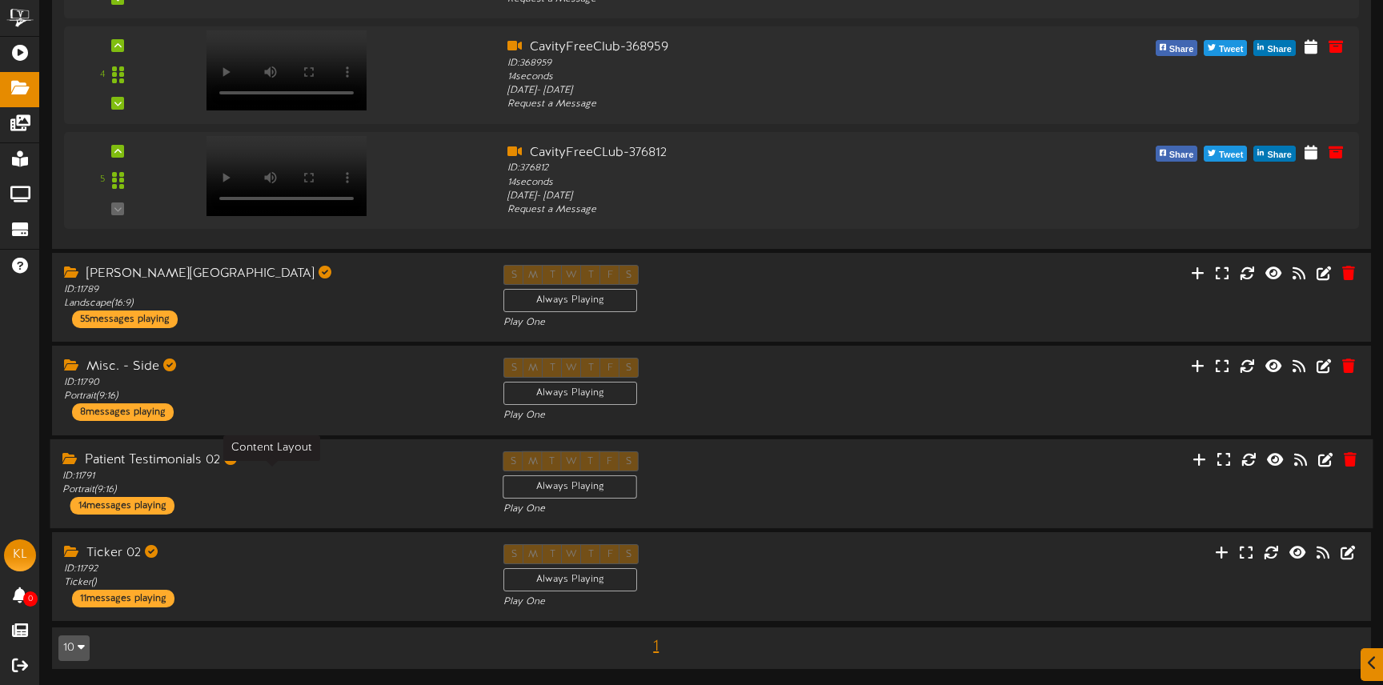
click at [316, 471] on div "ID: 11791 Portrait ( 9:16 )" at bounding box center [270, 482] width 417 height 27
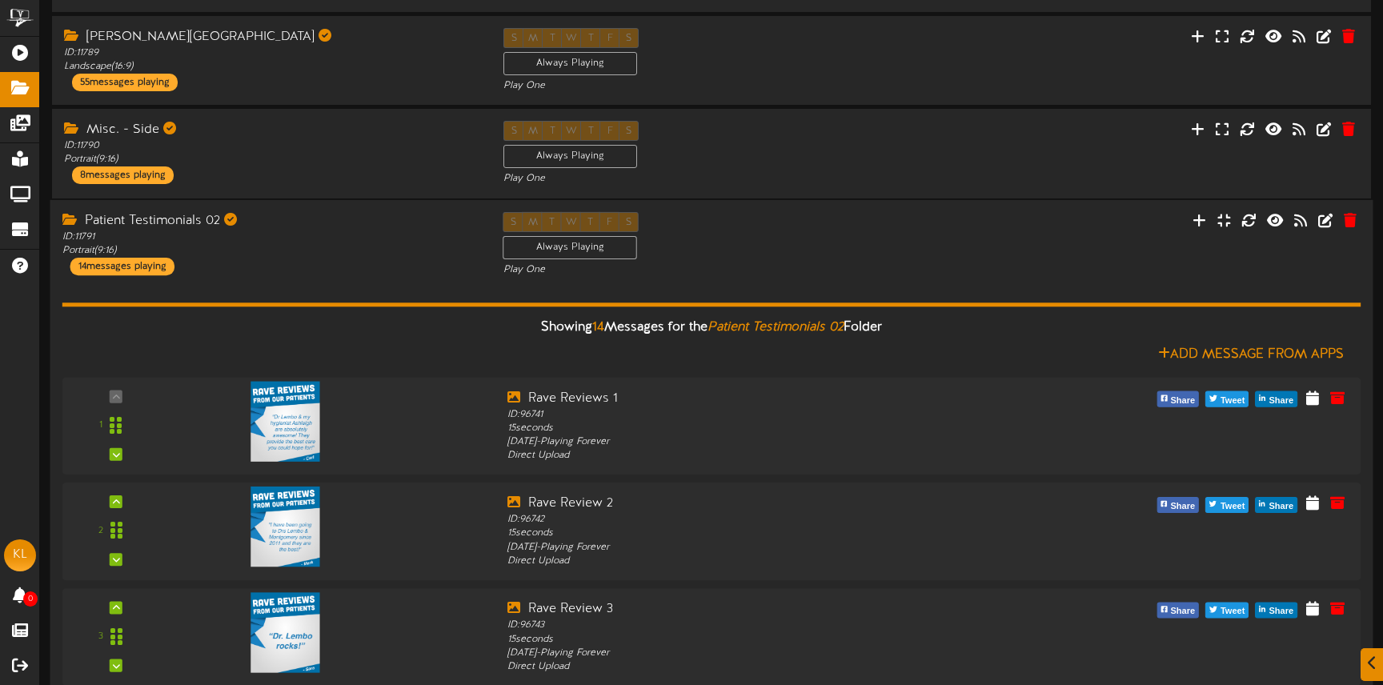
scroll to position [1055, 0]
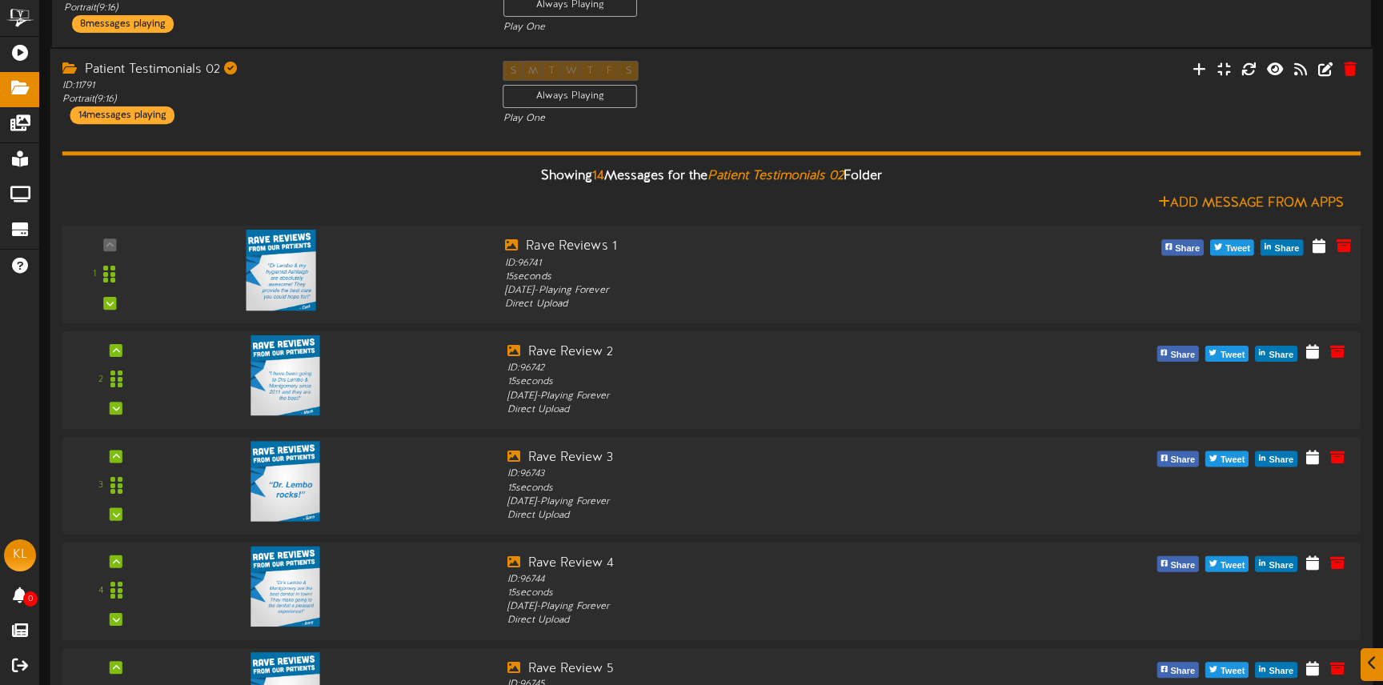
click at [289, 272] on img at bounding box center [281, 270] width 70 height 81
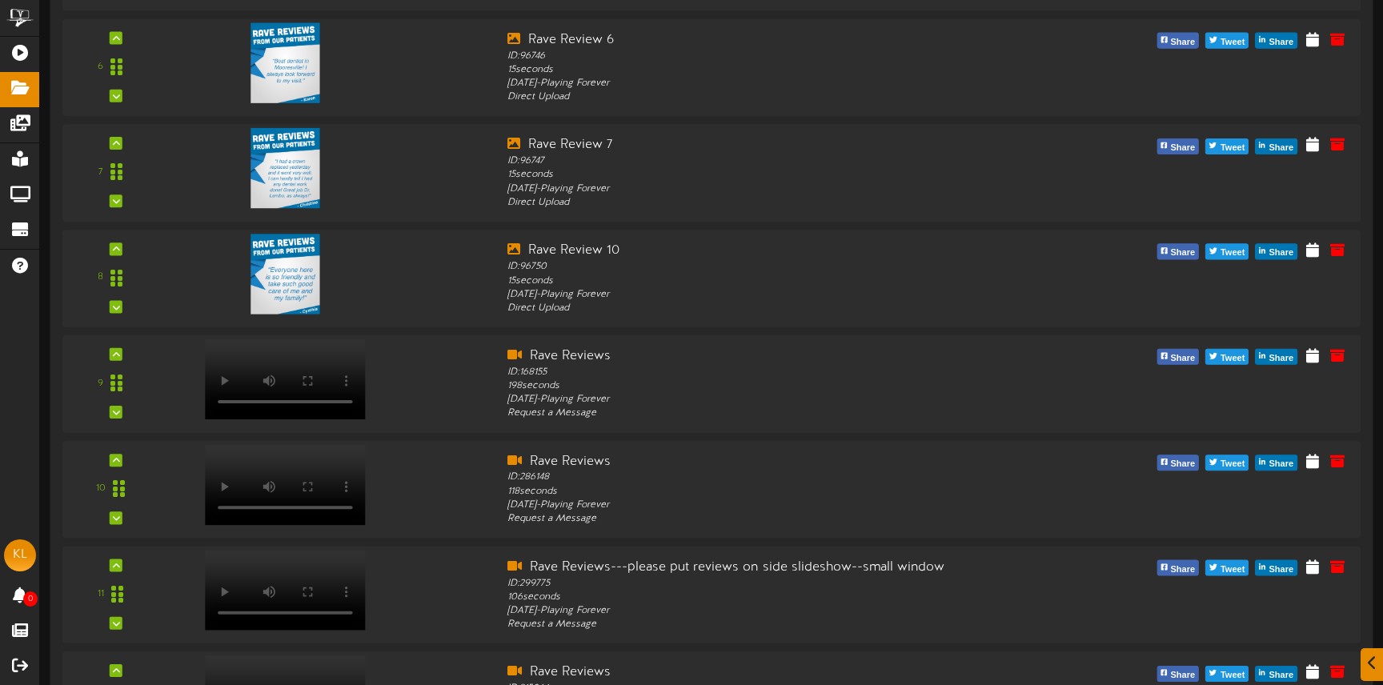
scroll to position [1790, 0]
click at [303, 287] on img at bounding box center [281, 272] width 70 height 81
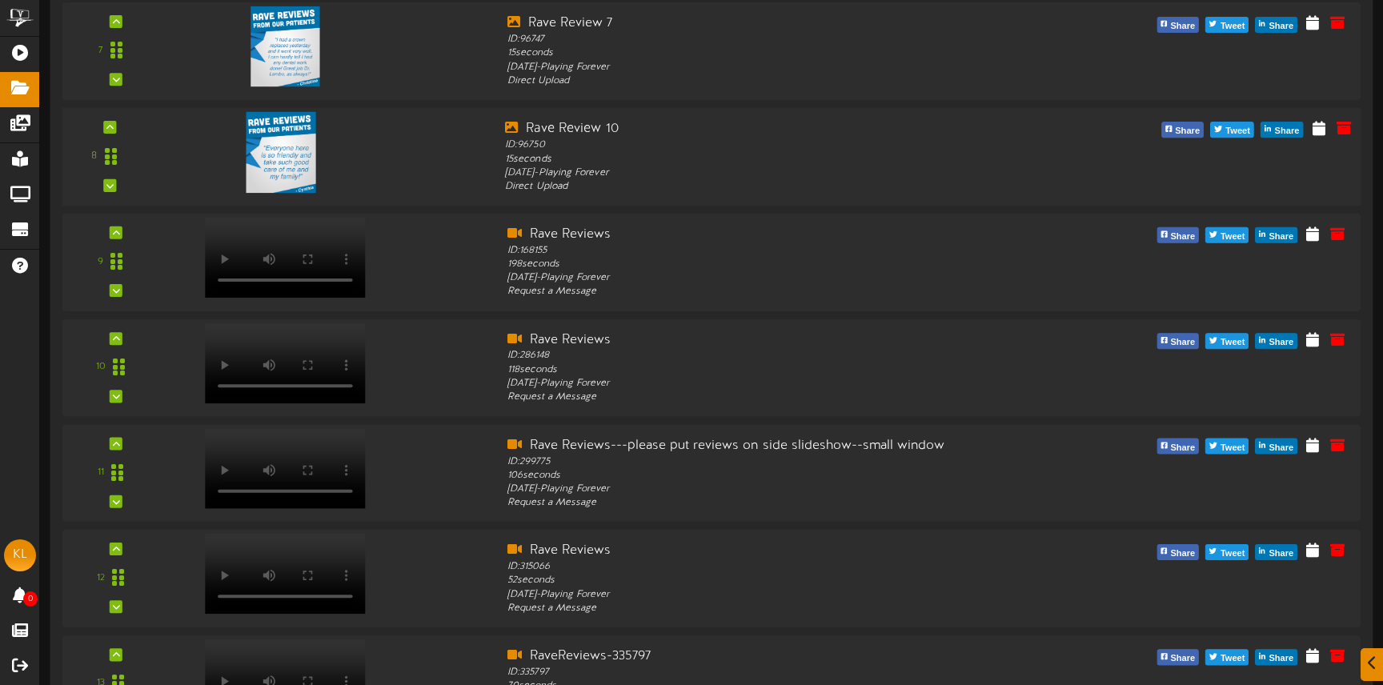
scroll to position [2238, 0]
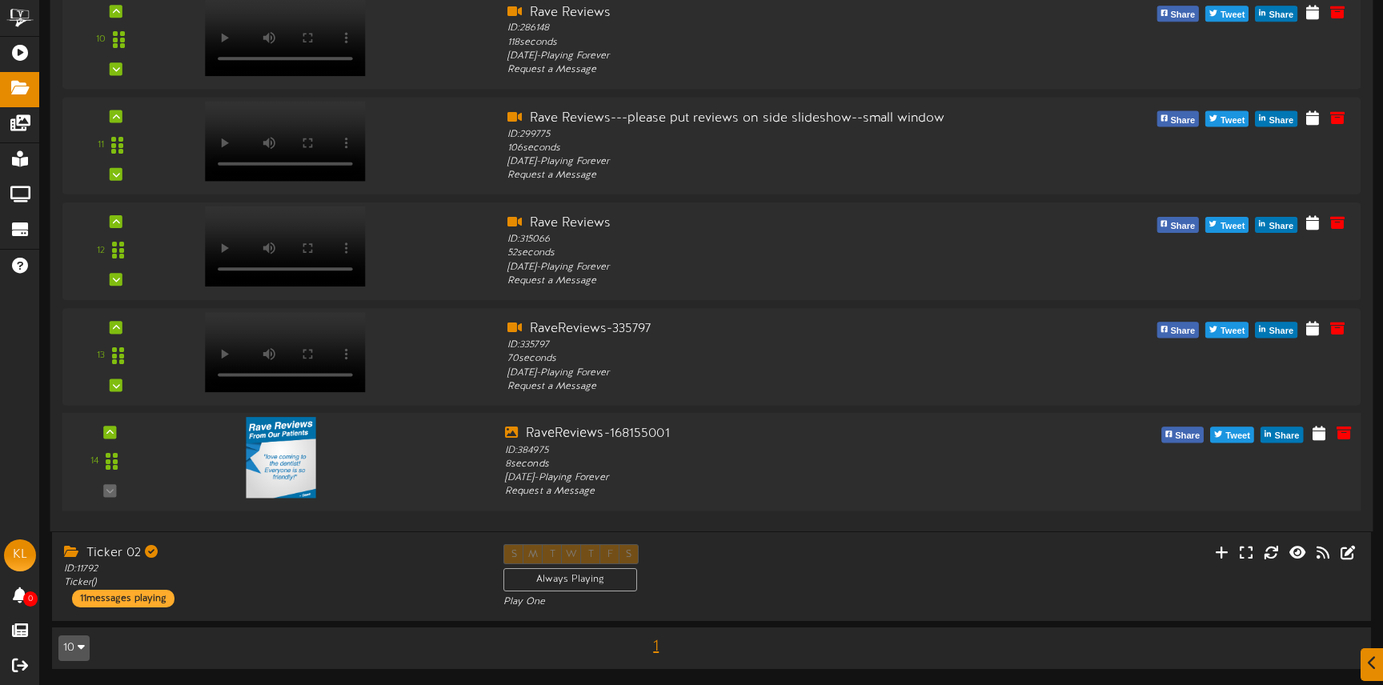
click at [295, 469] on img at bounding box center [281, 457] width 70 height 81
click at [1320, 435] on icon at bounding box center [1318, 433] width 15 height 18
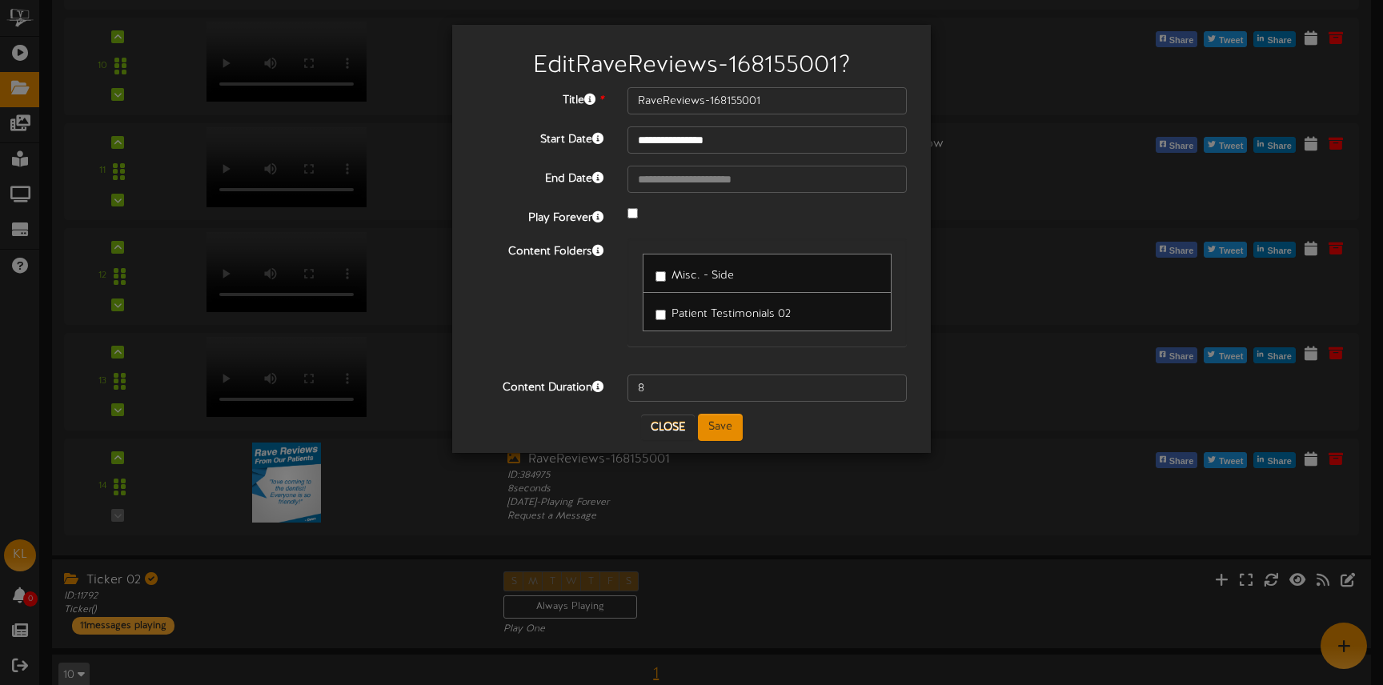
scroll to position [2208, 0]
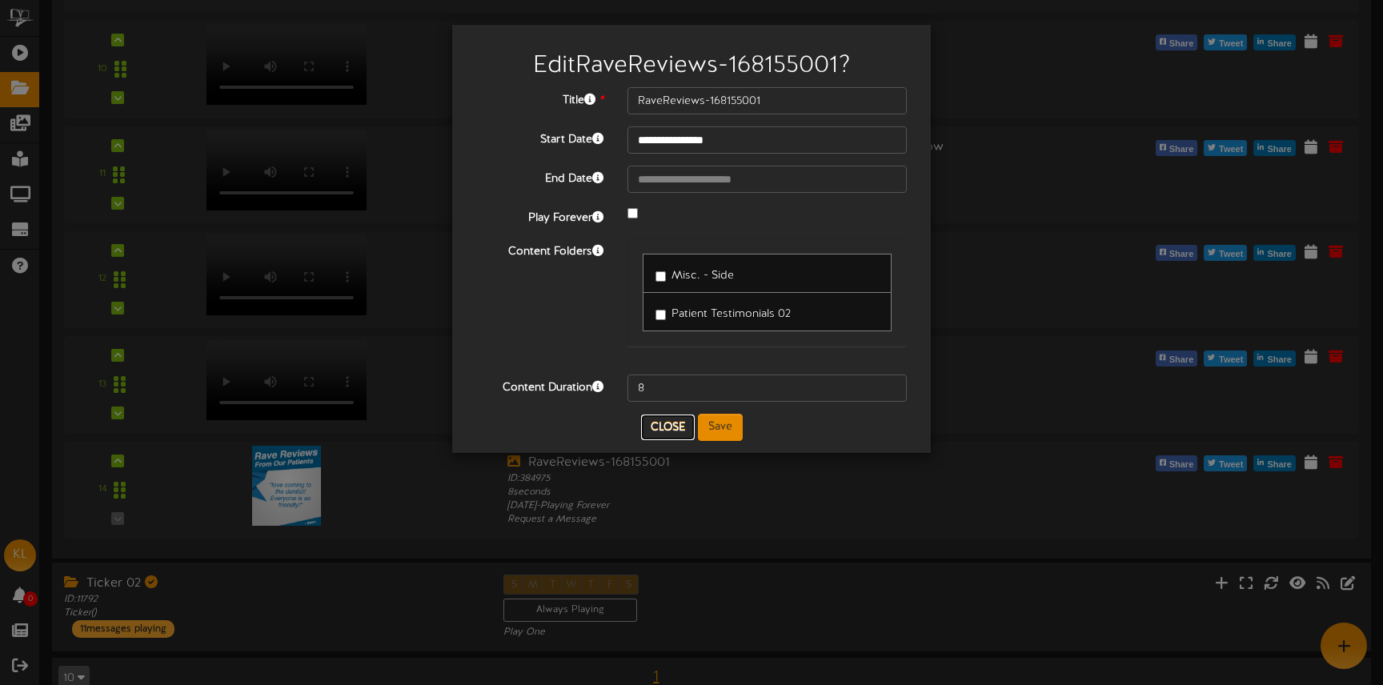
click at [663, 427] on button "Close" at bounding box center [668, 428] width 54 height 26
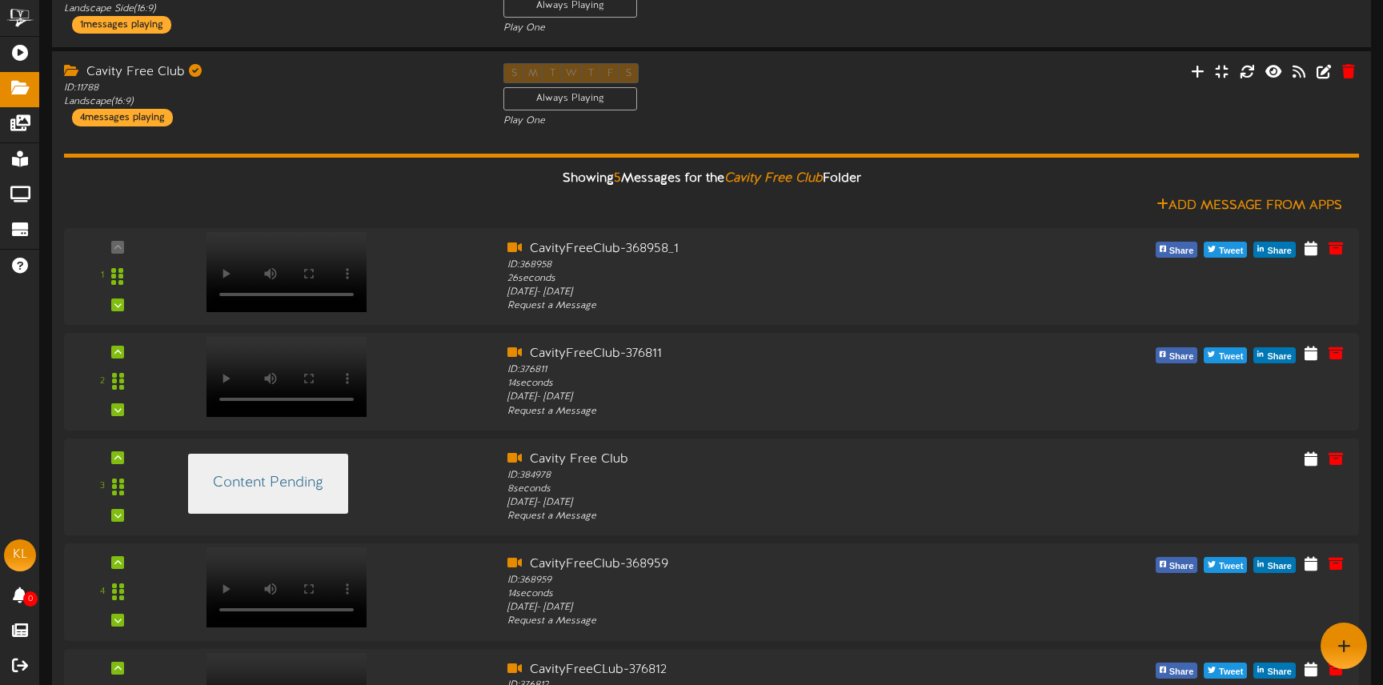
scroll to position [0, 0]
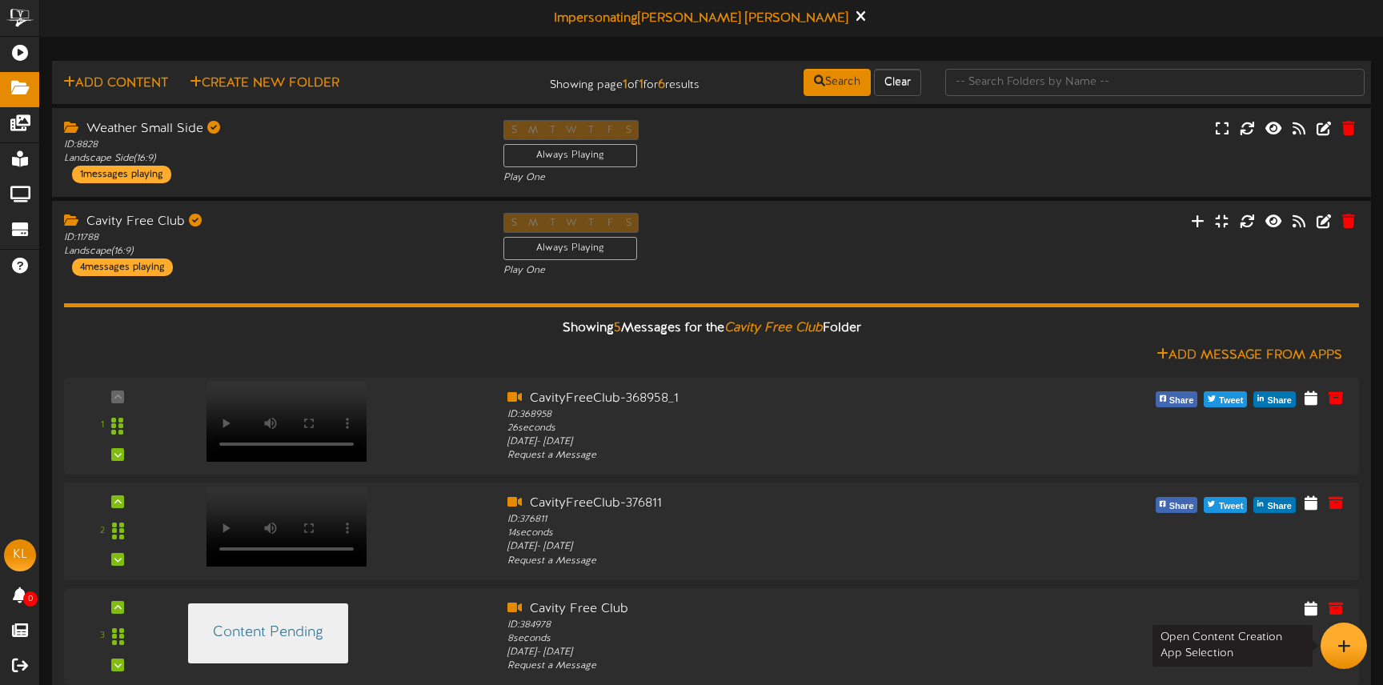
click at [1351, 655] on div at bounding box center [1343, 646] width 46 height 46
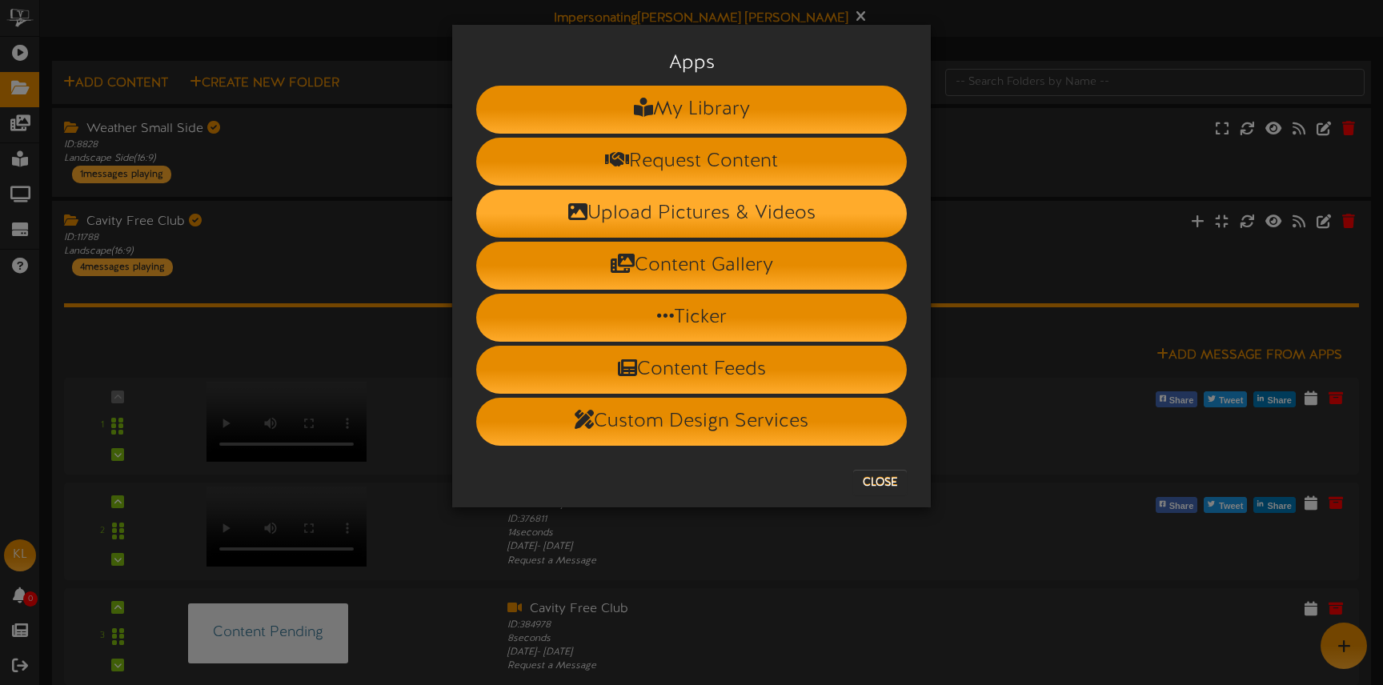
click at [779, 221] on li "Upload Pictures & Videos" at bounding box center [691, 214] width 431 height 48
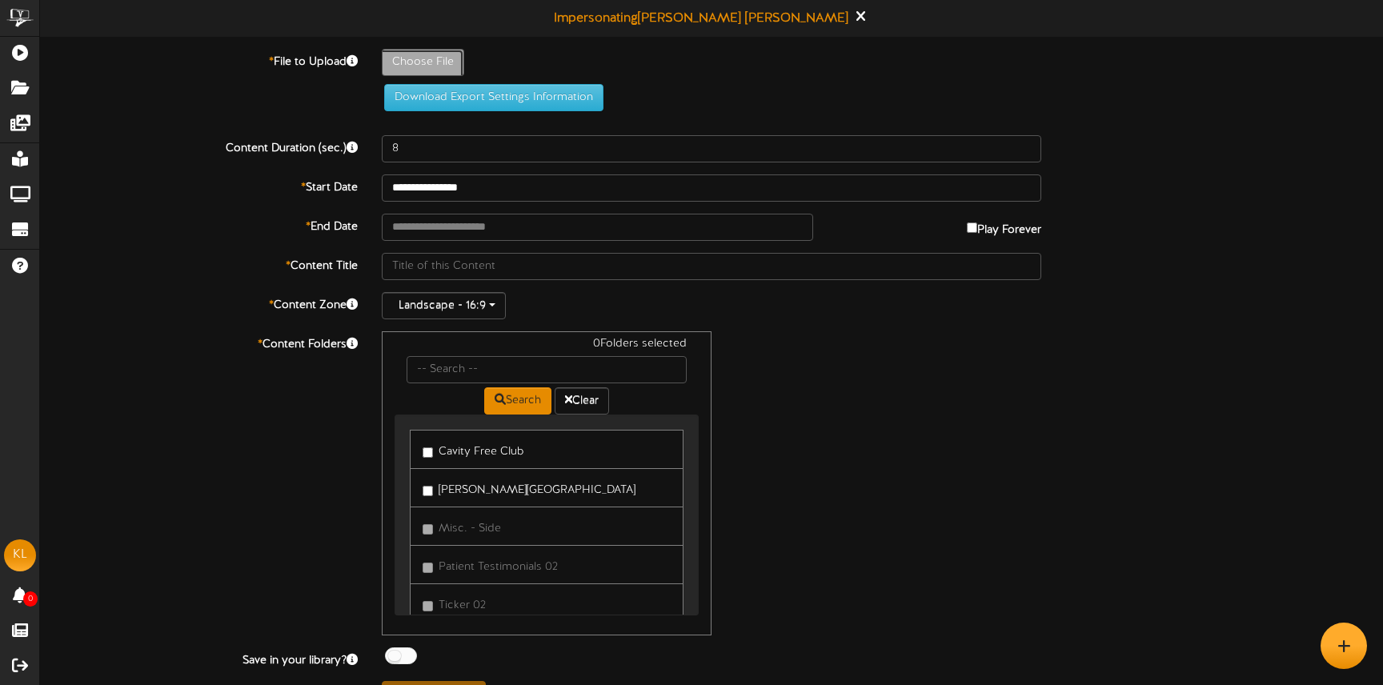
type input "**********"
type input "Ravingreviewslembo"
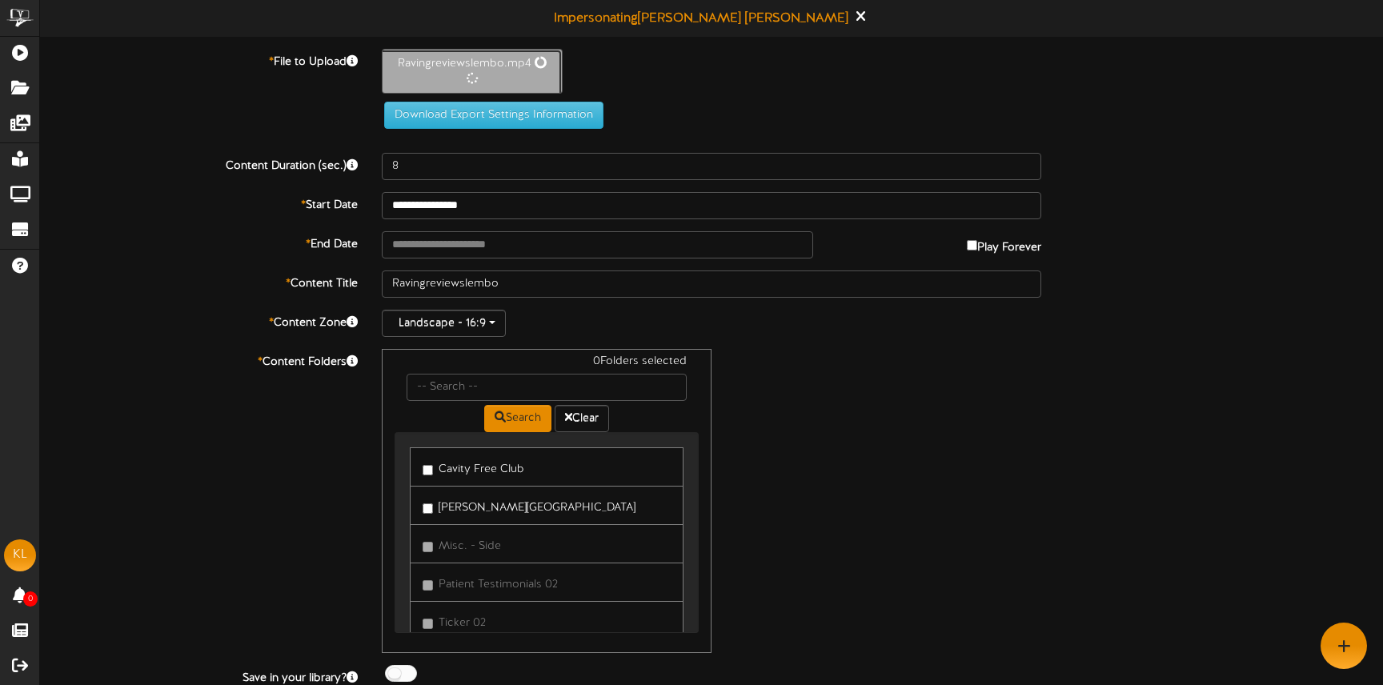
type input "44"
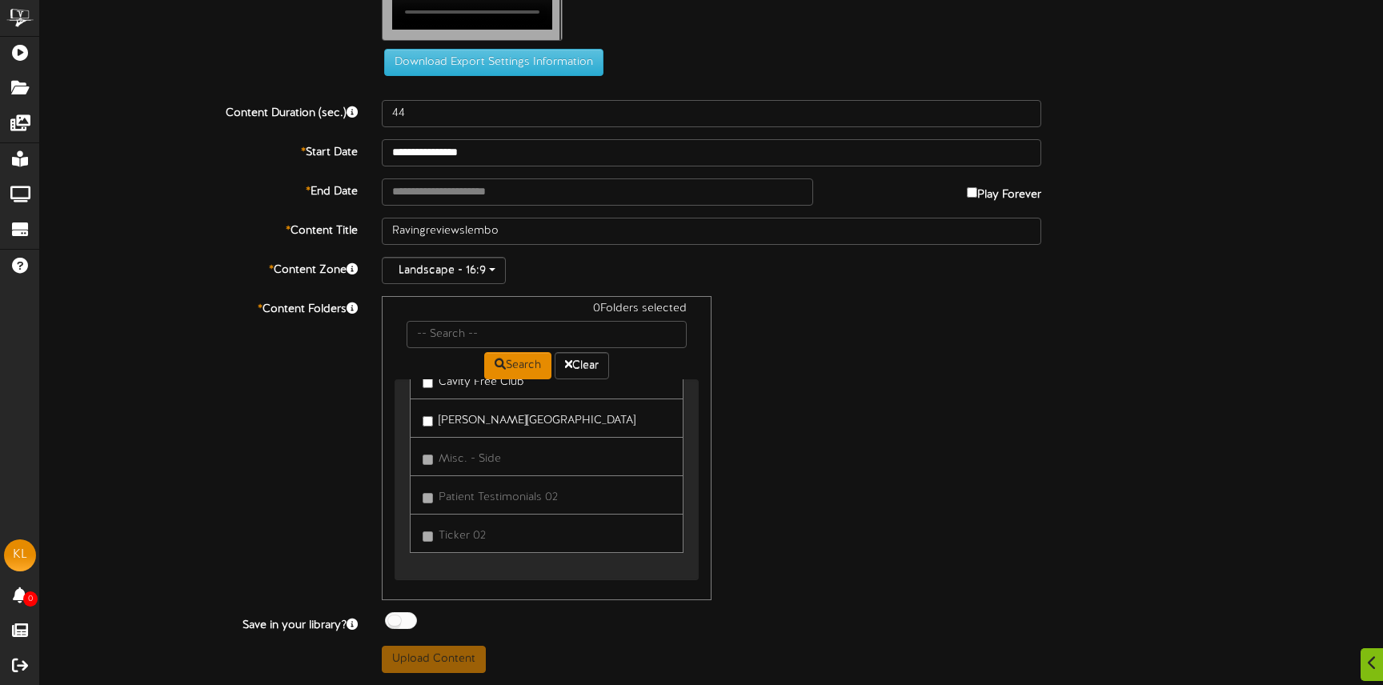
scroll to position [14, 0]
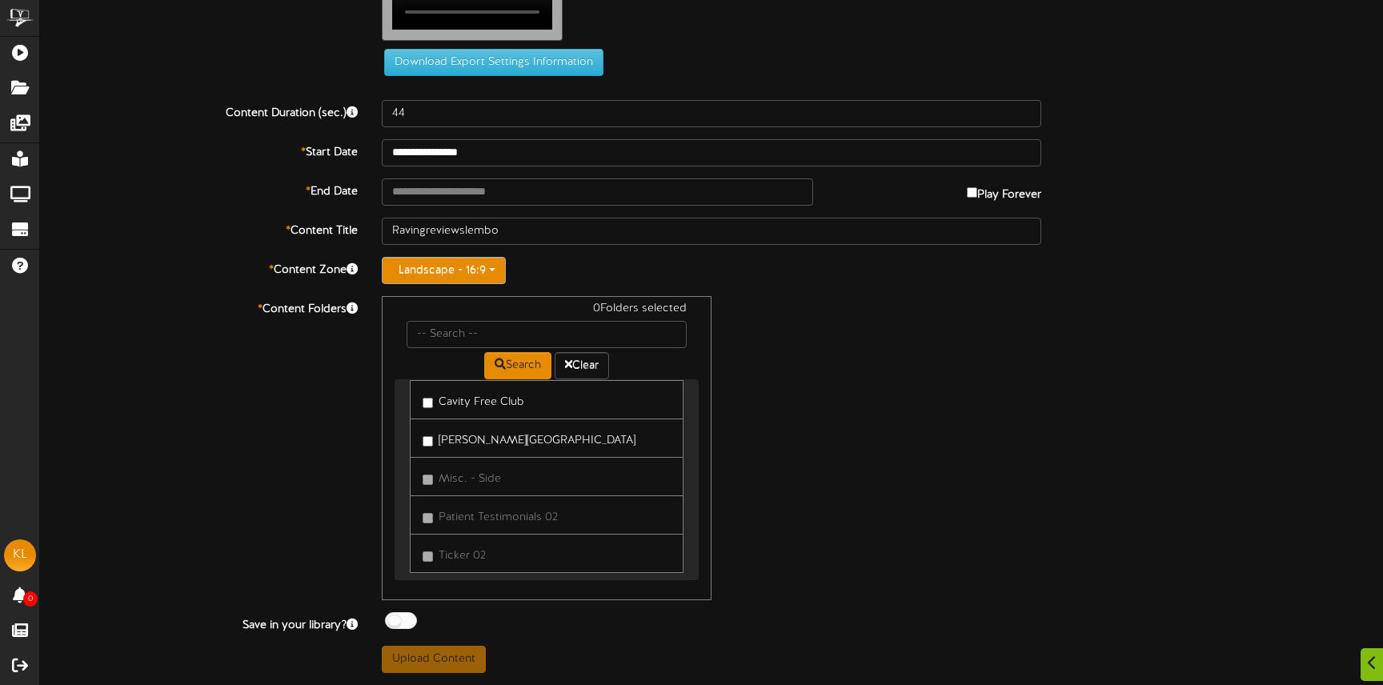
click at [476, 284] on button "Landscape - 16:9" at bounding box center [444, 270] width 124 height 27
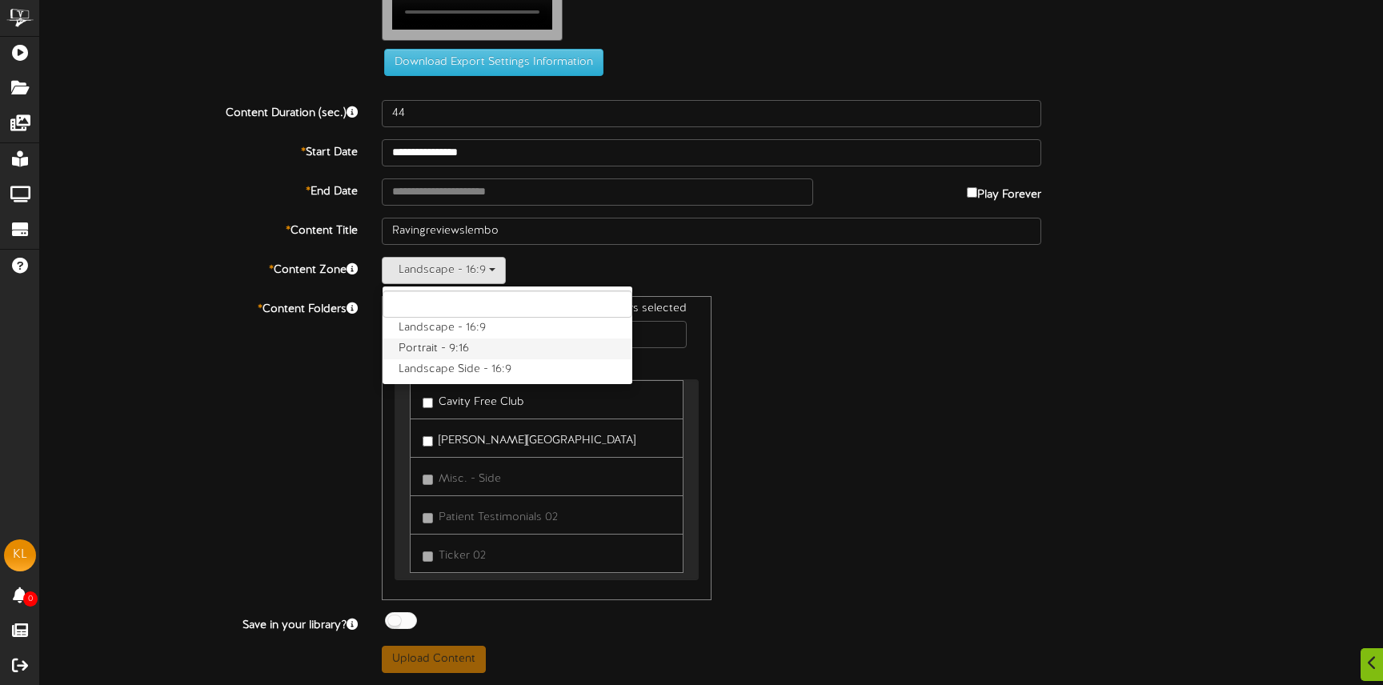
click at [474, 359] on label "Portrait - 9:16" at bounding box center [508, 349] width 250 height 21
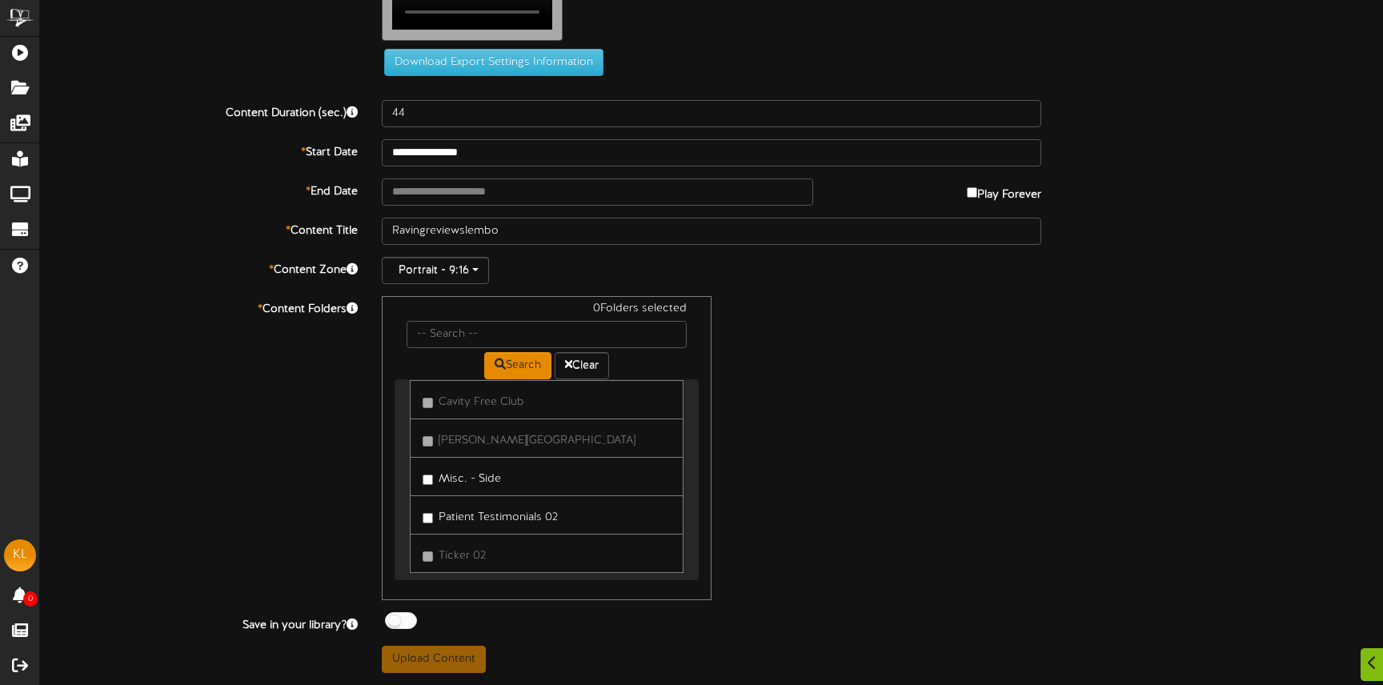
click at [420, 496] on link "Misc. - Side" at bounding box center [547, 476] width 274 height 39
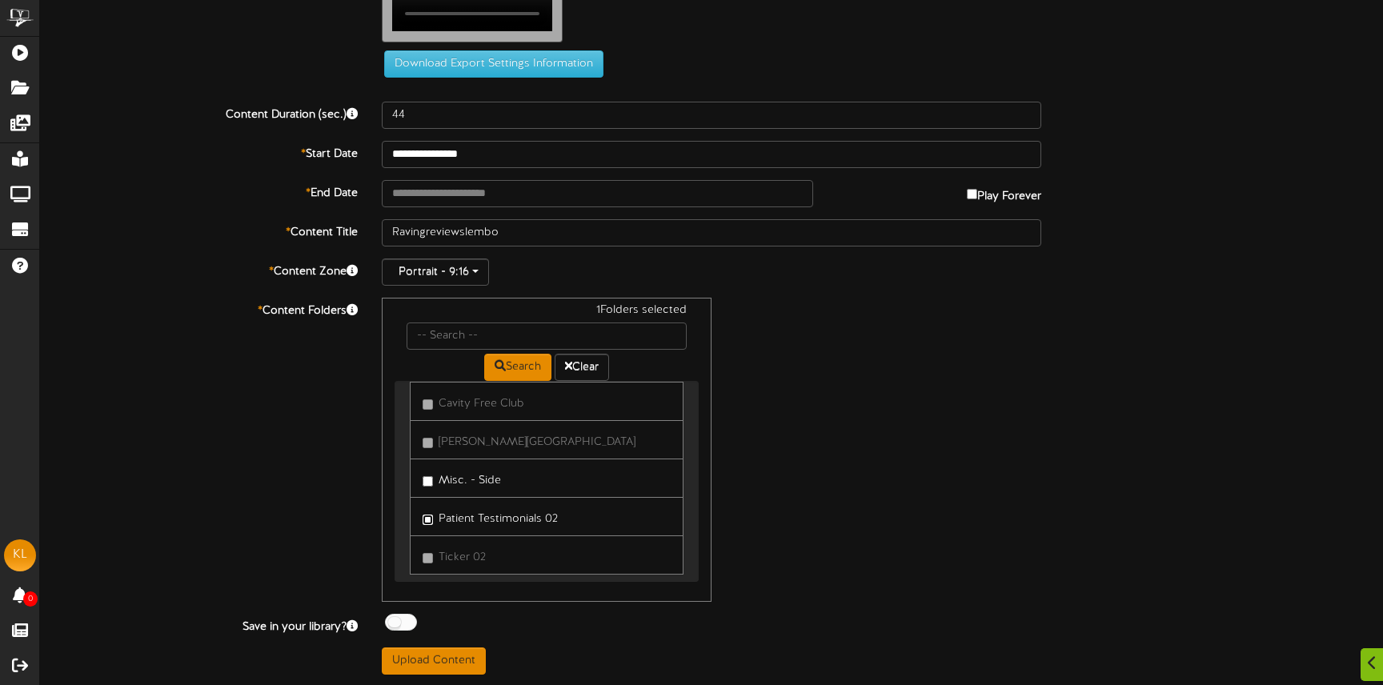
scroll to position [136, 0]
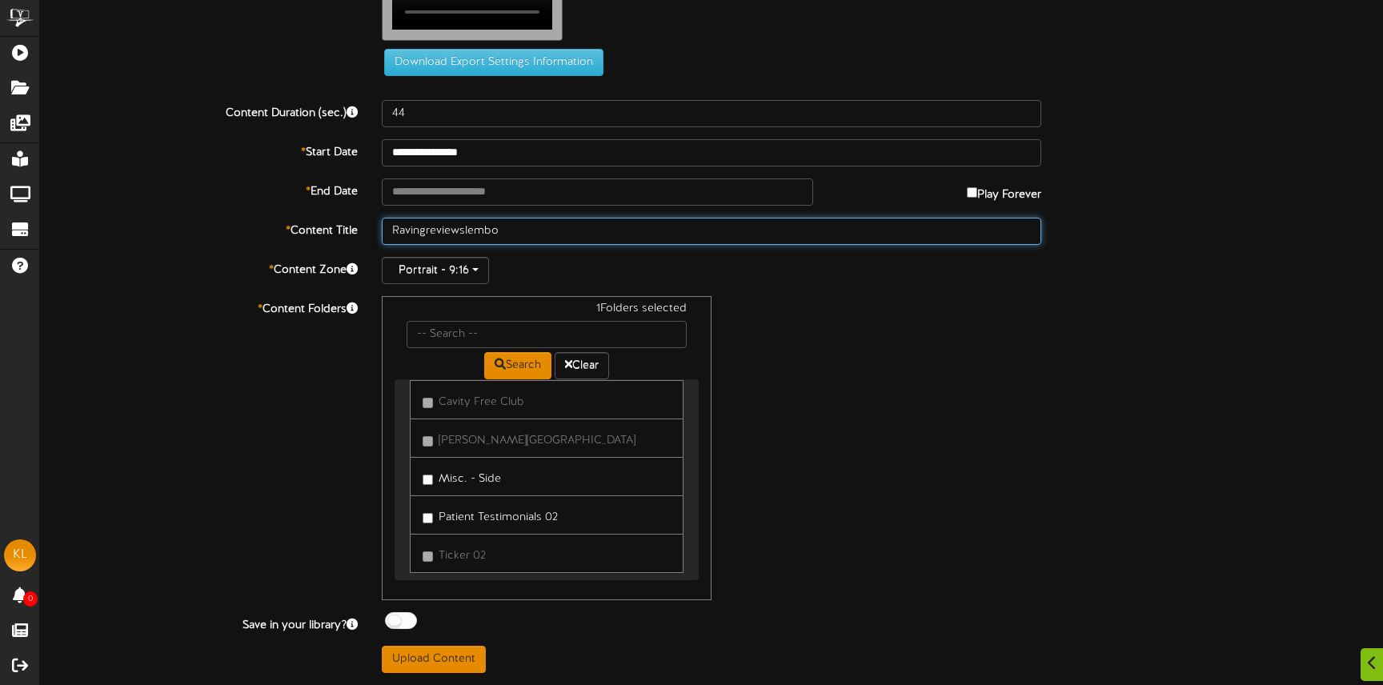
click at [507, 245] on input "Ravingreviewslembo" at bounding box center [711, 231] width 659 height 27
drag, startPoint x: 506, startPoint y: 323, endPoint x: 408, endPoint y: 323, distance: 97.6
click at [408, 245] on input "Ravingreviewslembo" at bounding box center [711, 231] width 659 height 27
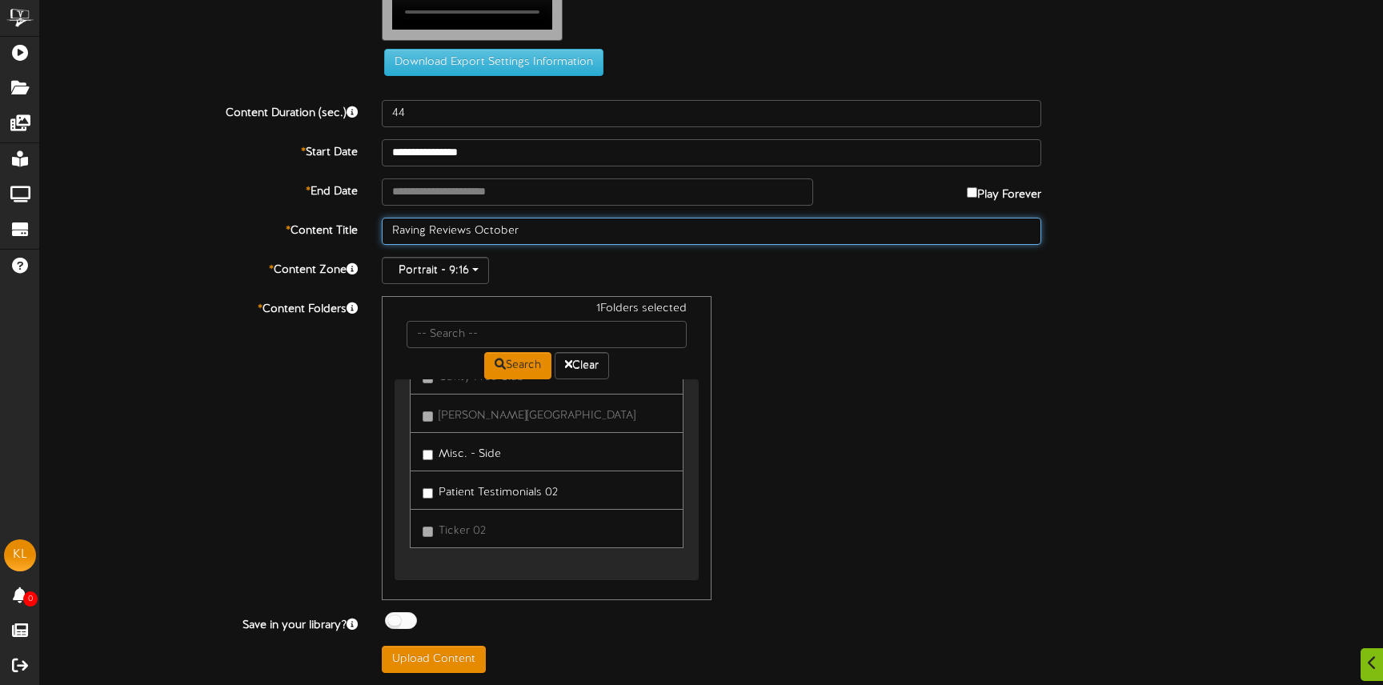
type input "Raving Reviews October"
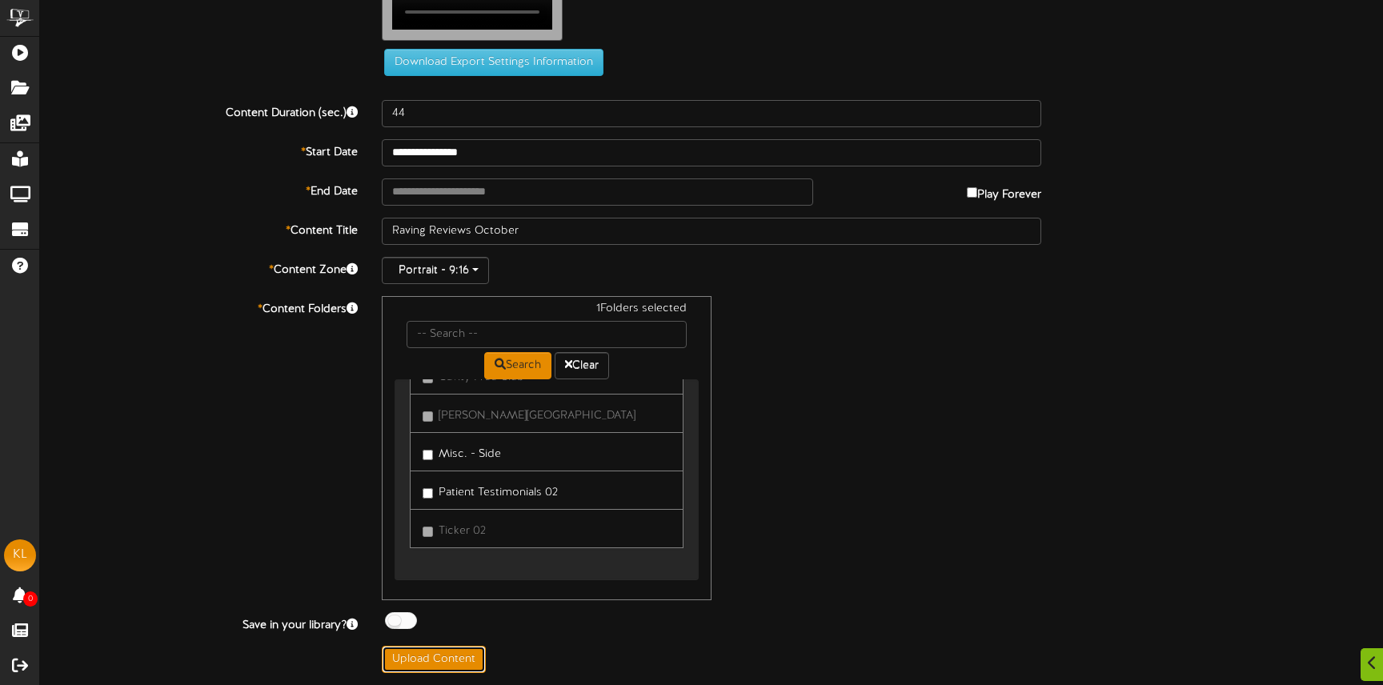
click at [464, 661] on button "Upload Content" at bounding box center [434, 659] width 104 height 27
type input "**********"
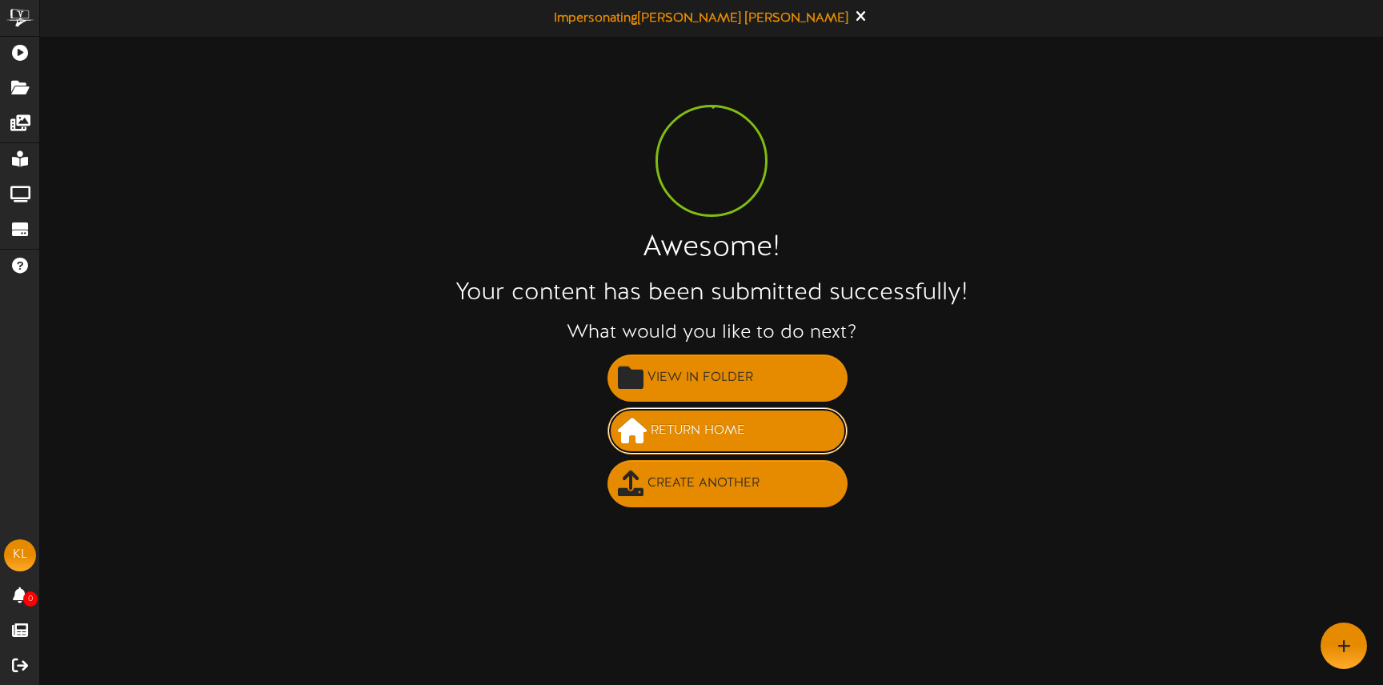
click at [719, 425] on span "Return Home" at bounding box center [698, 431] width 102 height 26
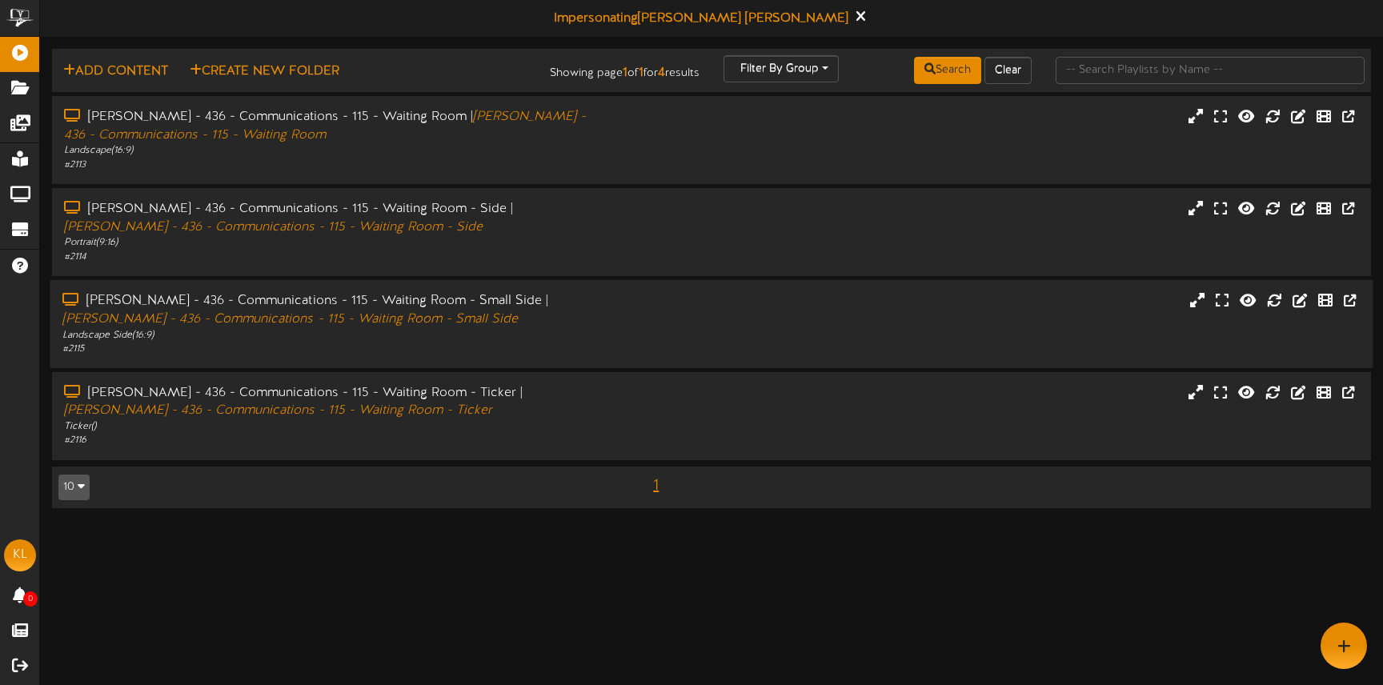
click at [601, 337] on div "[PERSON_NAME] - 436 - Communications - 115 - Waiting Room - Small Side | [PERSO…" at bounding box center [325, 324] width 551 height 64
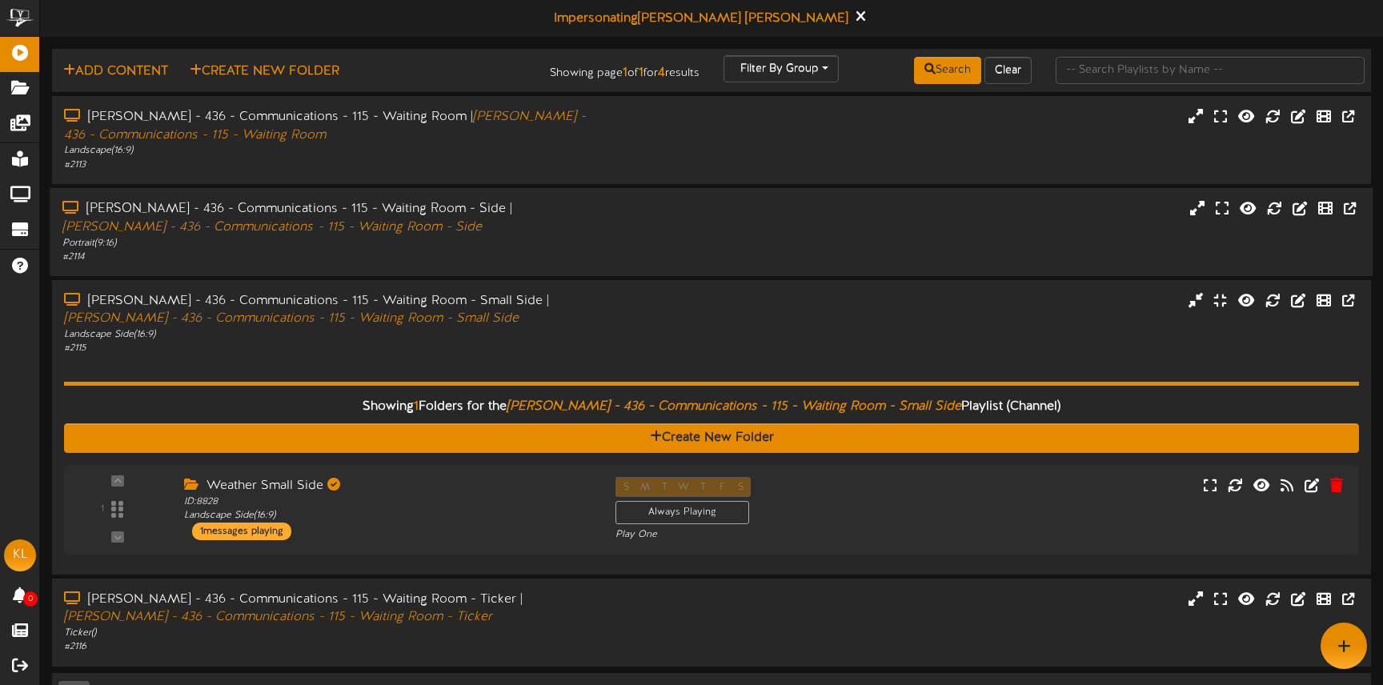
click at [631, 219] on div "Lembo - 436 - Communications - 115 - Waiting Room - Side | Lembo - 436 - Commun…" at bounding box center [711, 232] width 1323 height 64
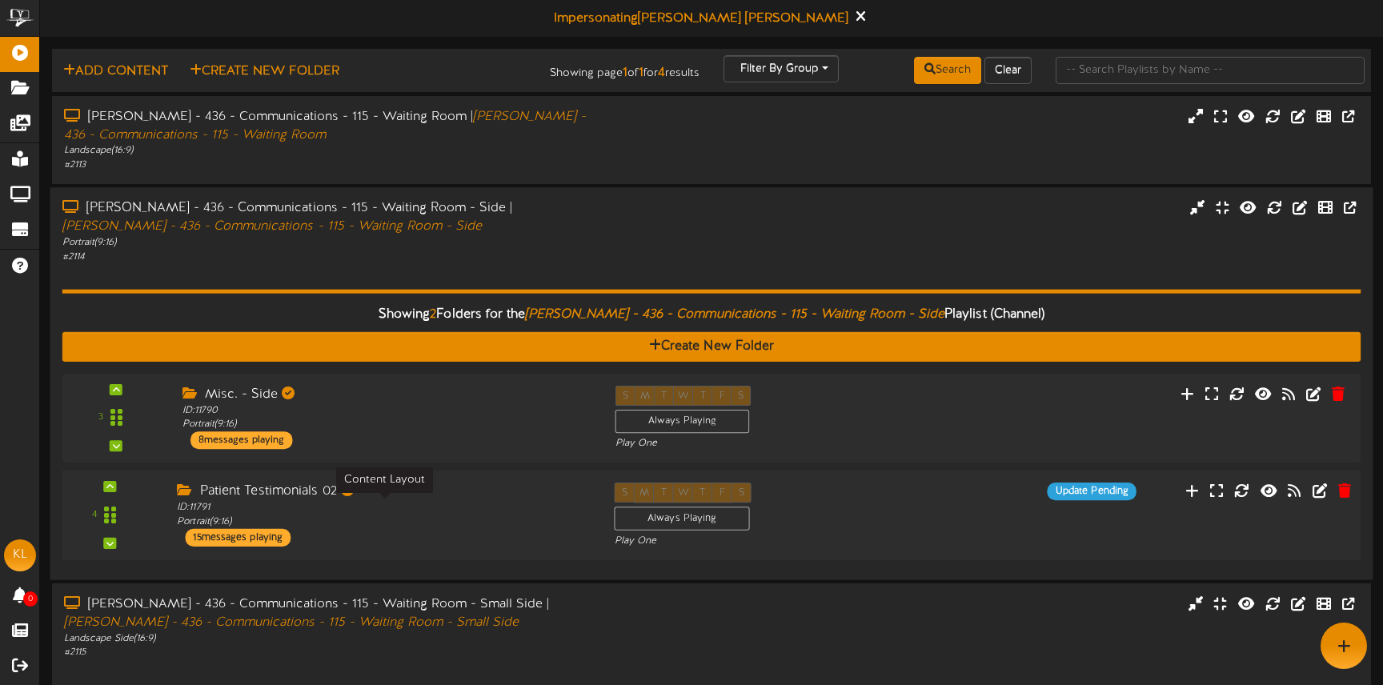
click at [423, 516] on div "ID: 11791 Portrait ( 9:16 )" at bounding box center [383, 515] width 413 height 28
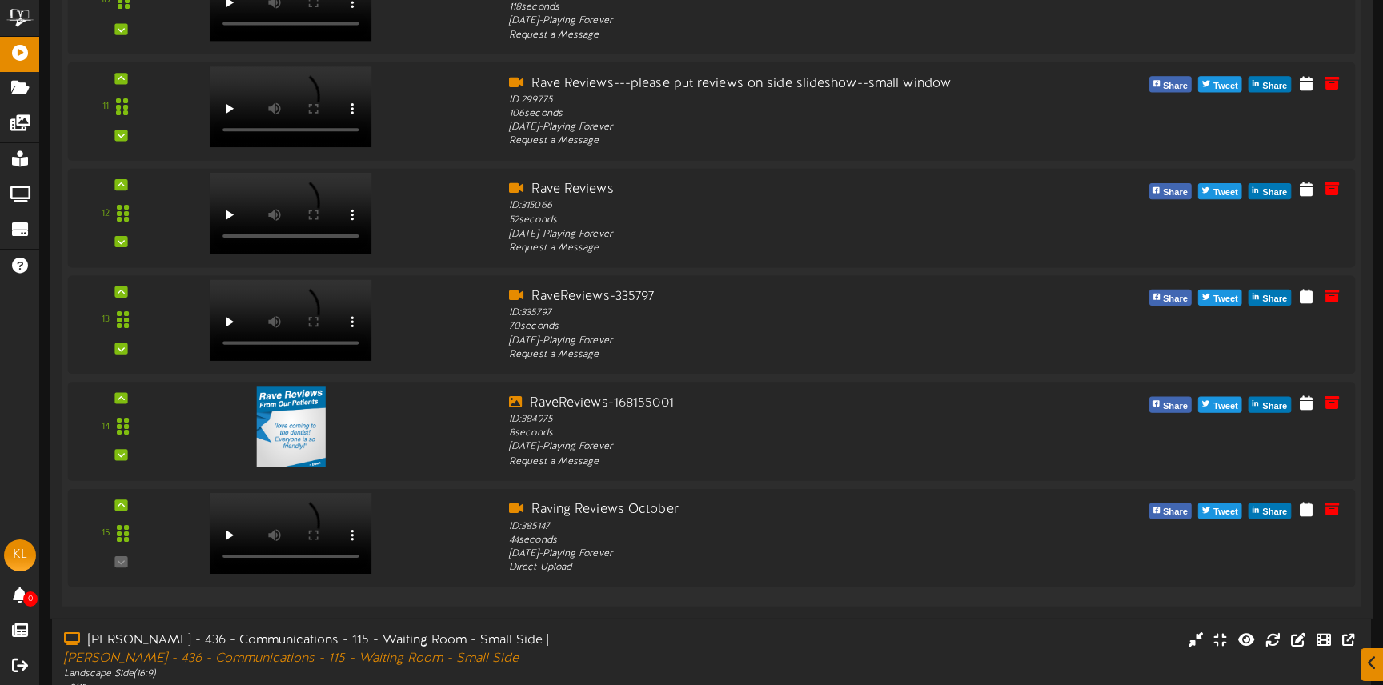
scroll to position [1661, 0]
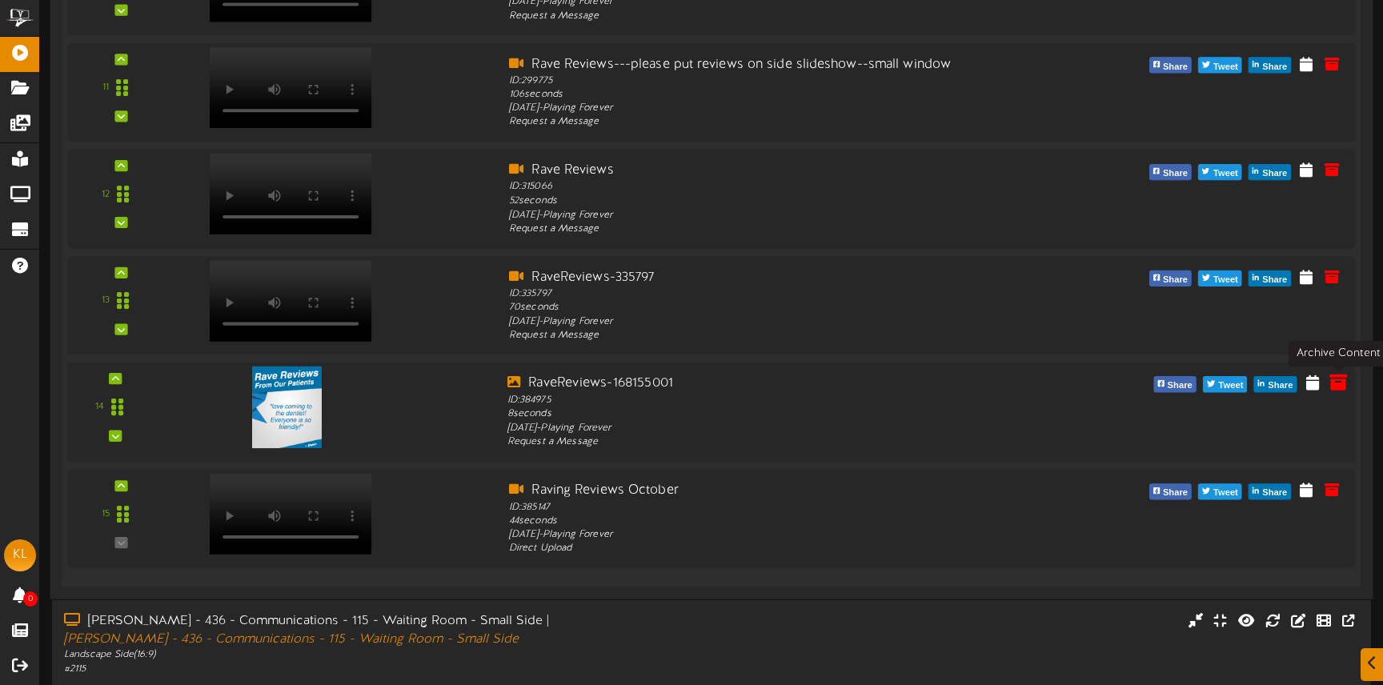
click at [1338, 384] on icon at bounding box center [1338, 382] width 18 height 18
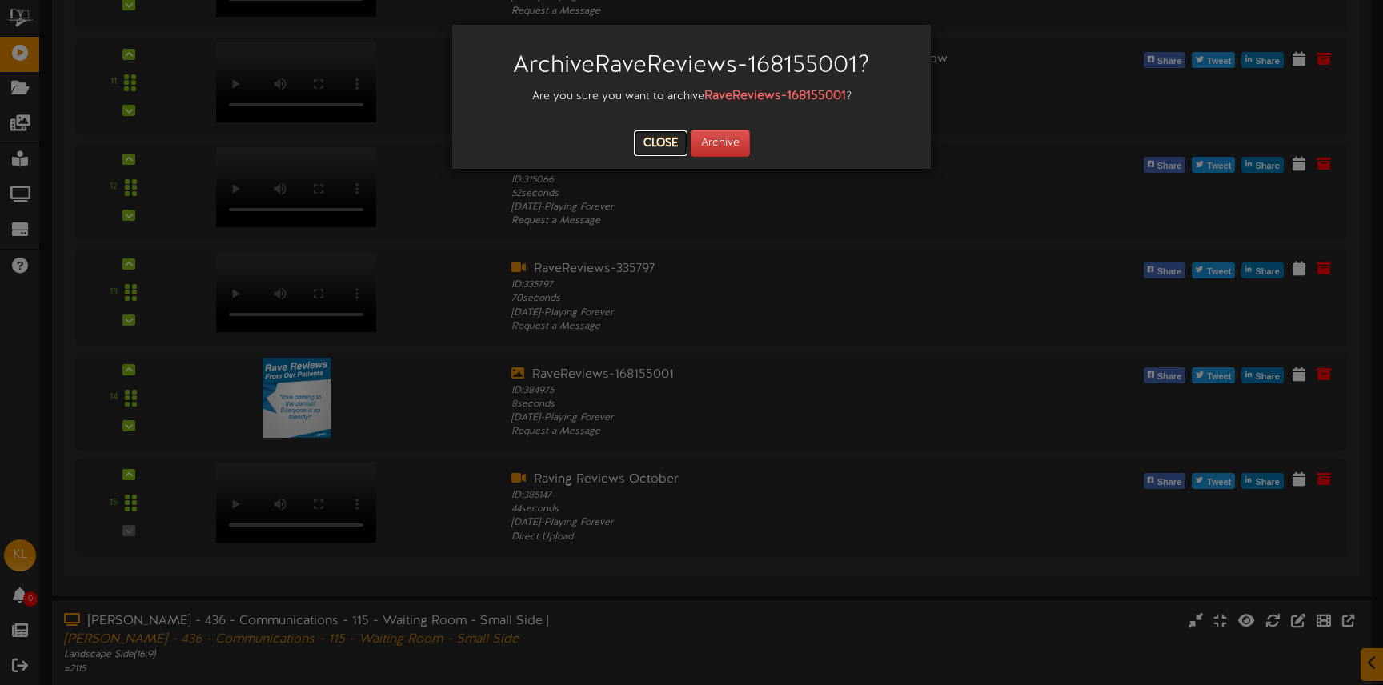
click at [657, 140] on button "Close" at bounding box center [661, 143] width 54 height 26
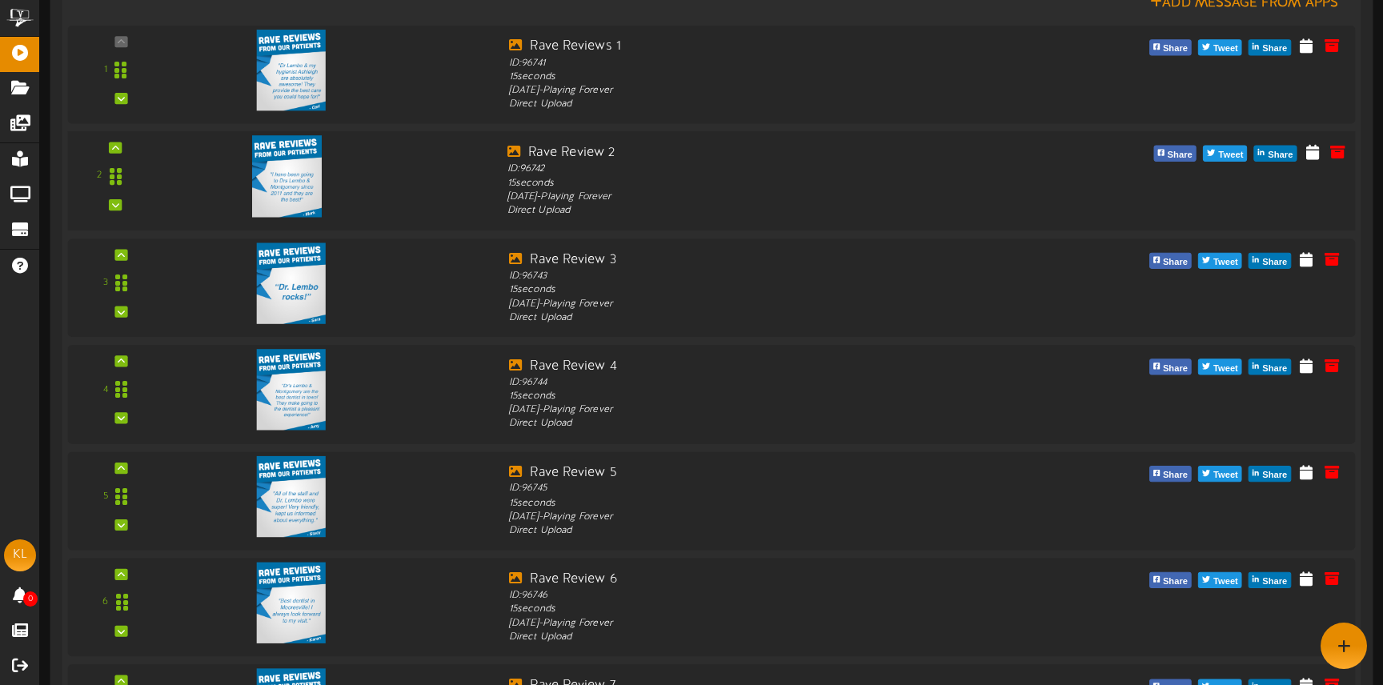
scroll to position [0, 0]
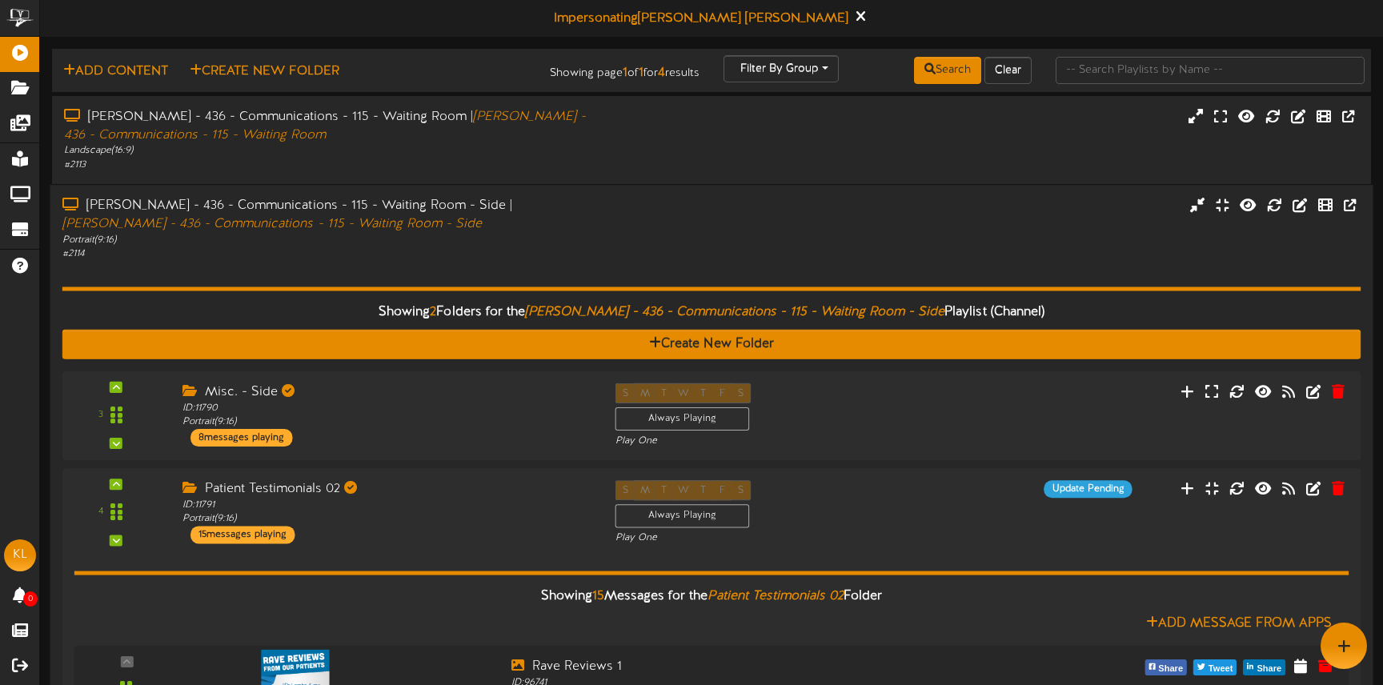
click at [546, 227] on div "Lembo - 436 - Communications - 115 - Waiting Room - Side | Lembo - 436 - Commun…" at bounding box center [325, 215] width 527 height 37
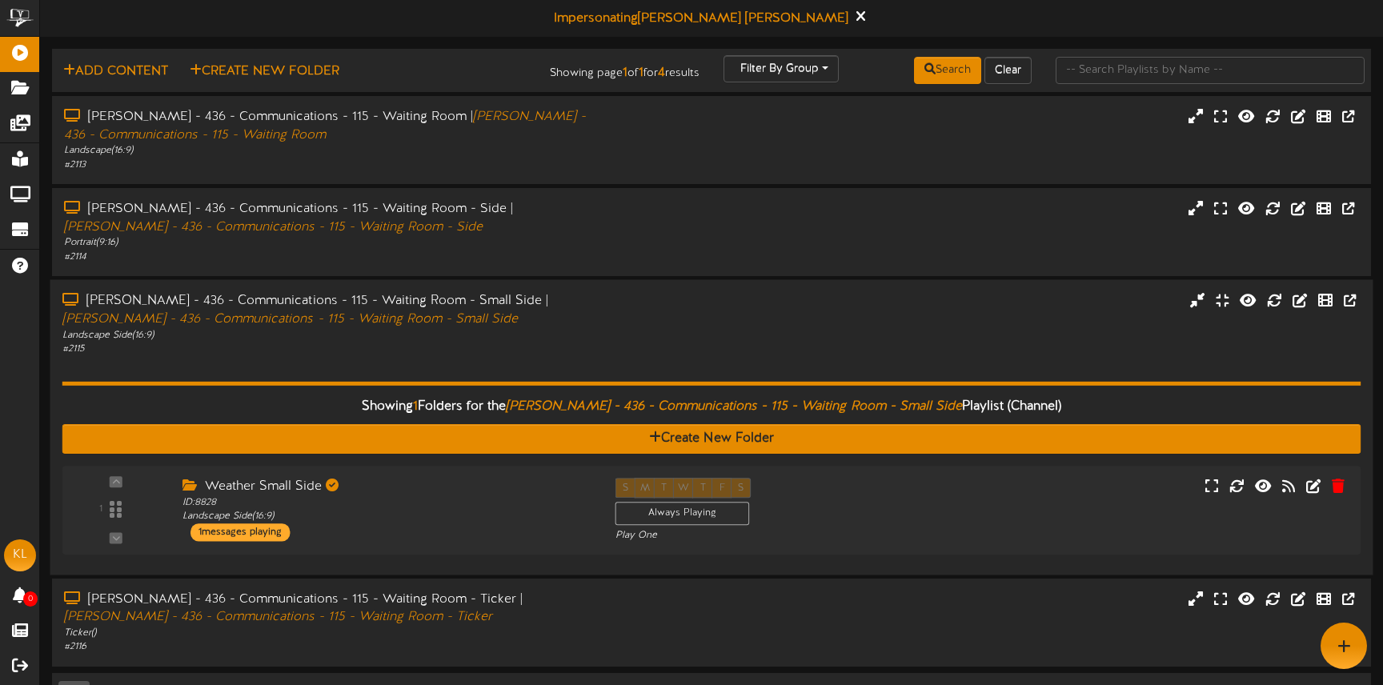
click at [656, 347] on div "Lembo - 436 - Communications - 115 - Waiting Room - Small Side | Lembo - 436 - …" at bounding box center [711, 323] width 1323 height 64
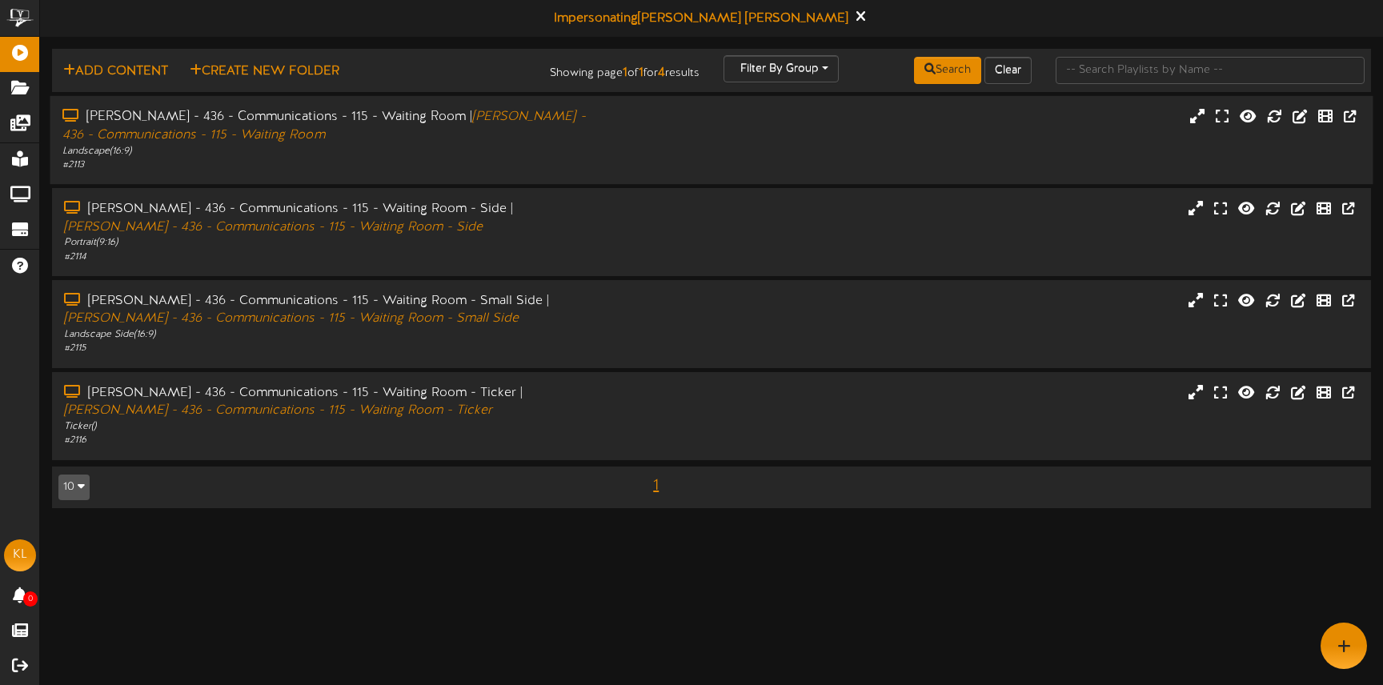
click at [523, 134] on div "Lembo - 436 - Communications - 115 - Waiting Room | Lembo - 436 - Communication…" at bounding box center [325, 126] width 527 height 37
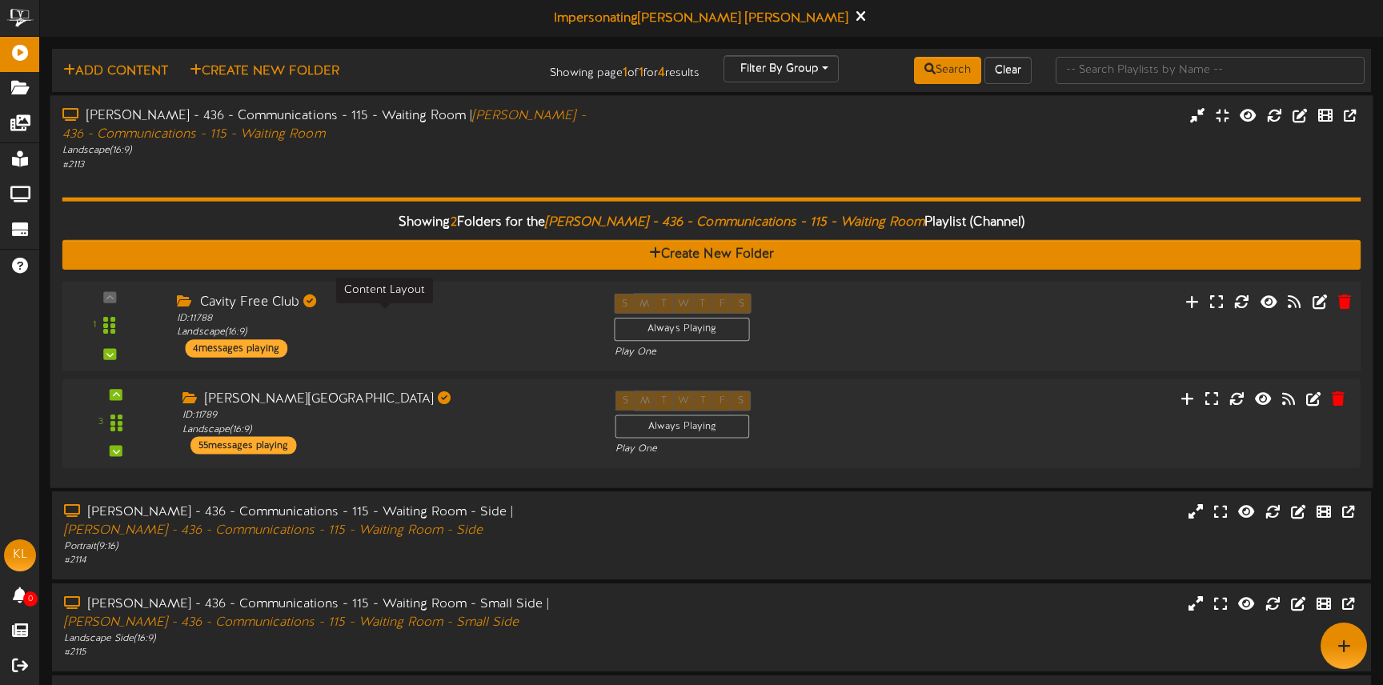
click at [465, 326] on div "ID: 11788 Landscape ( 16:9 )" at bounding box center [383, 325] width 413 height 28
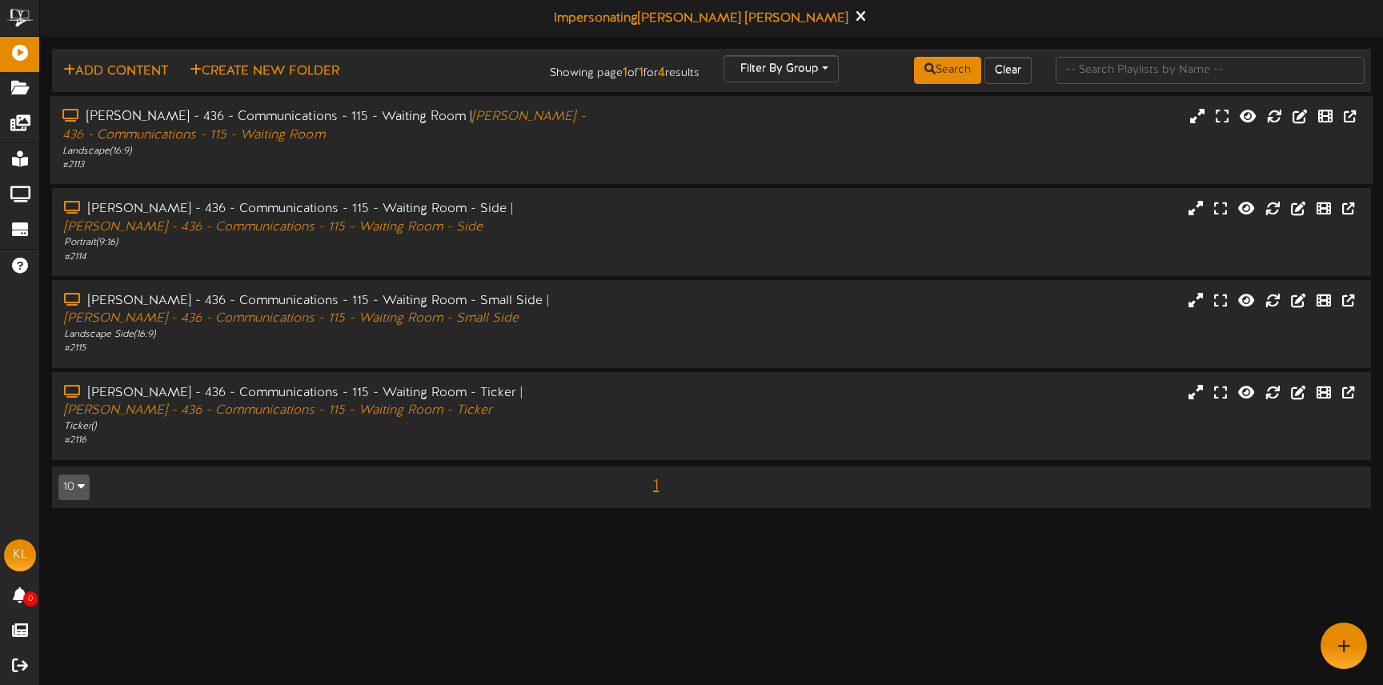
click at [603, 153] on div "[PERSON_NAME] - 436 - Communications - 115 - Waiting Room | [PERSON_NAME] - 436…" at bounding box center [711, 140] width 1323 height 64
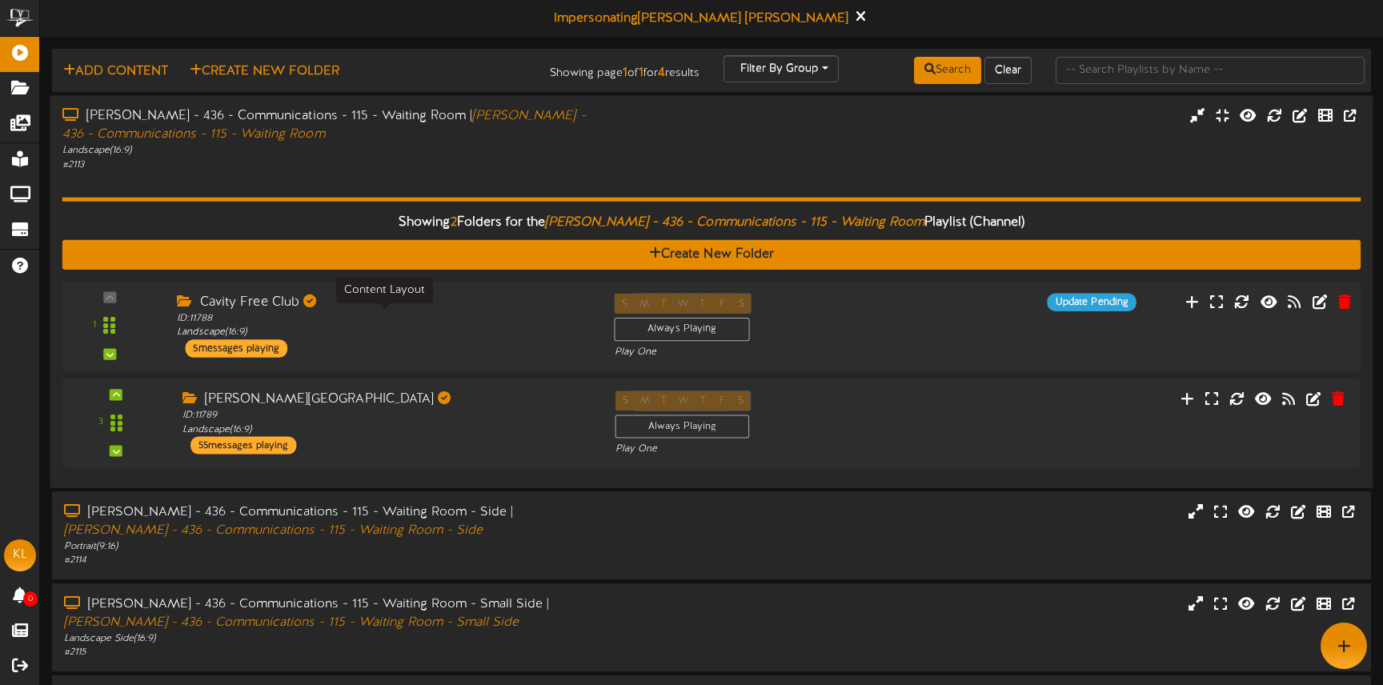
click at [468, 319] on div "ID: 11788 Landscape ( 16:9 )" at bounding box center [383, 325] width 413 height 28
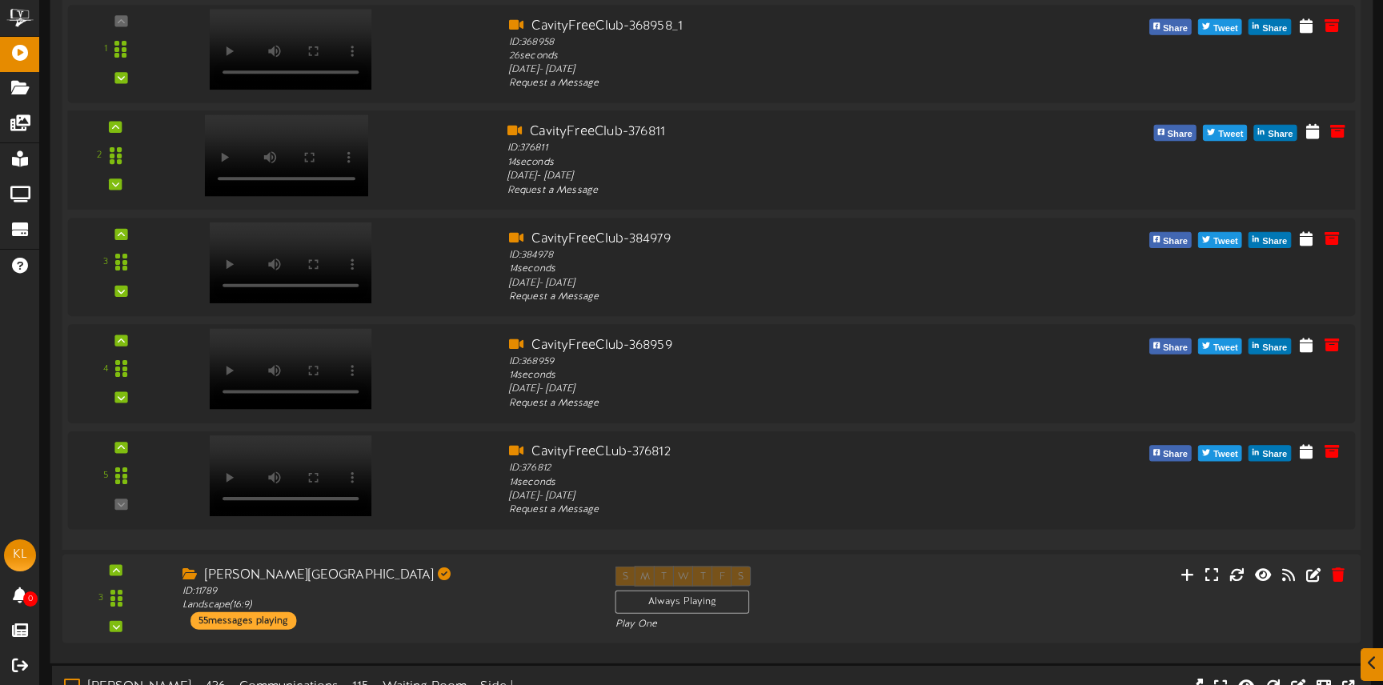
scroll to position [455, 0]
